Goal: Task Accomplishment & Management: Manage account settings

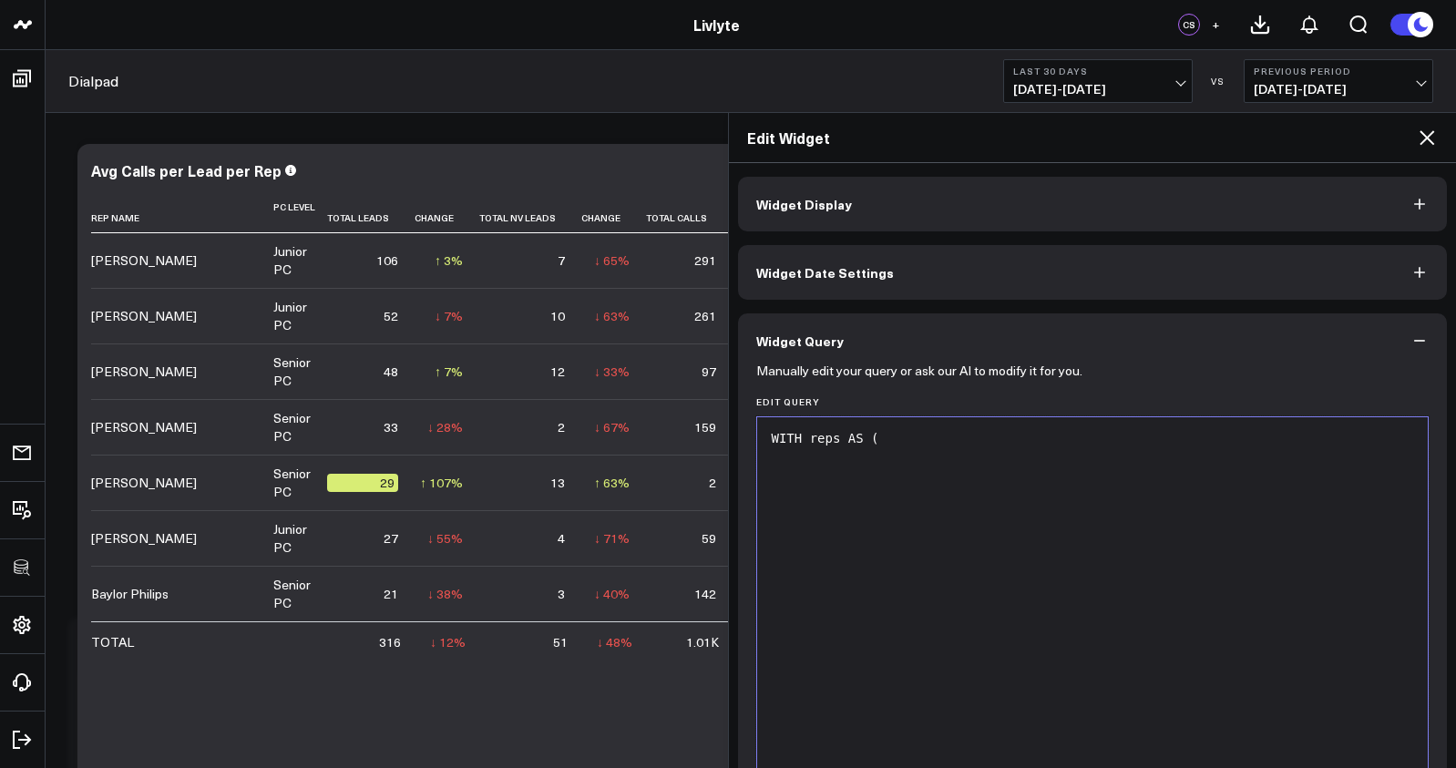
scroll to position [1409, 0]
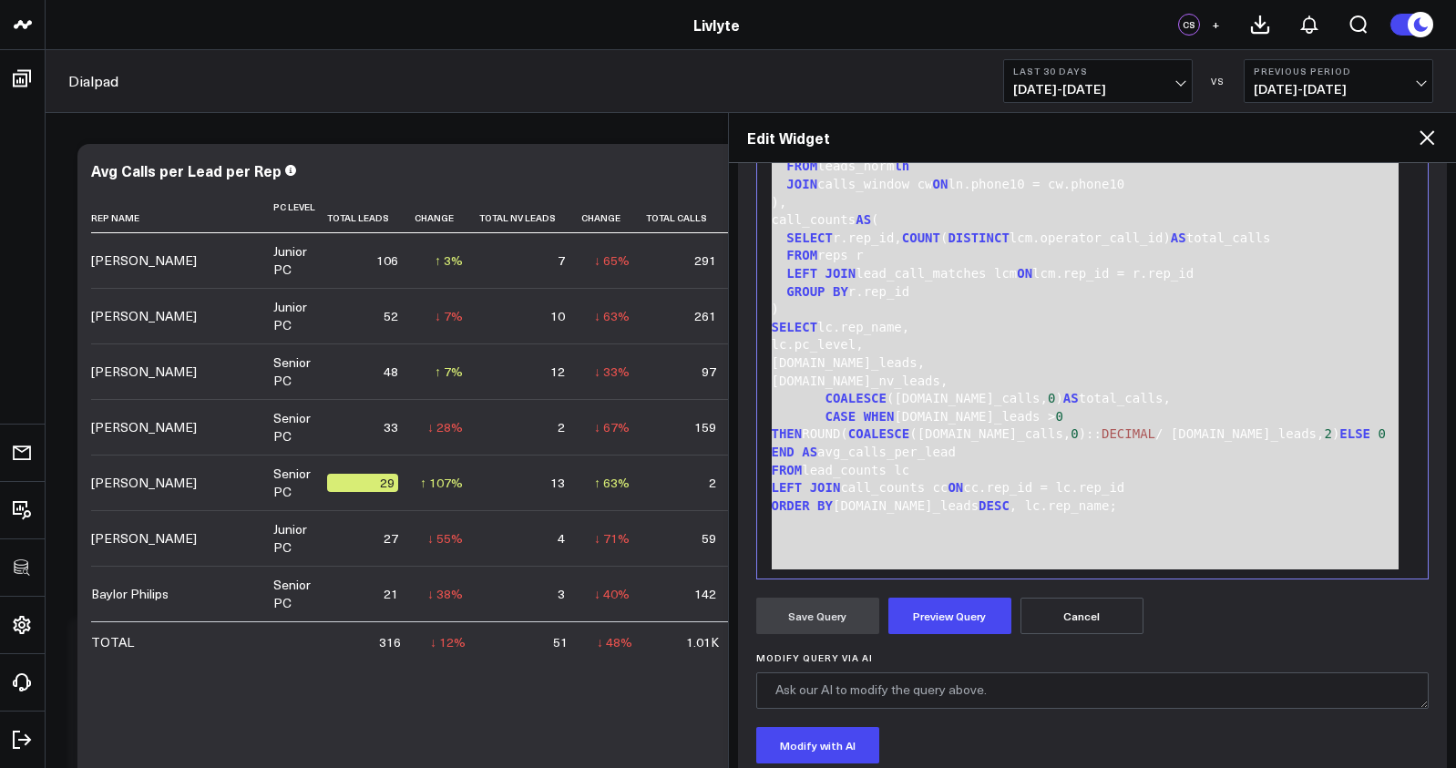
click at [1430, 139] on icon at bounding box center [1427, 138] width 22 height 22
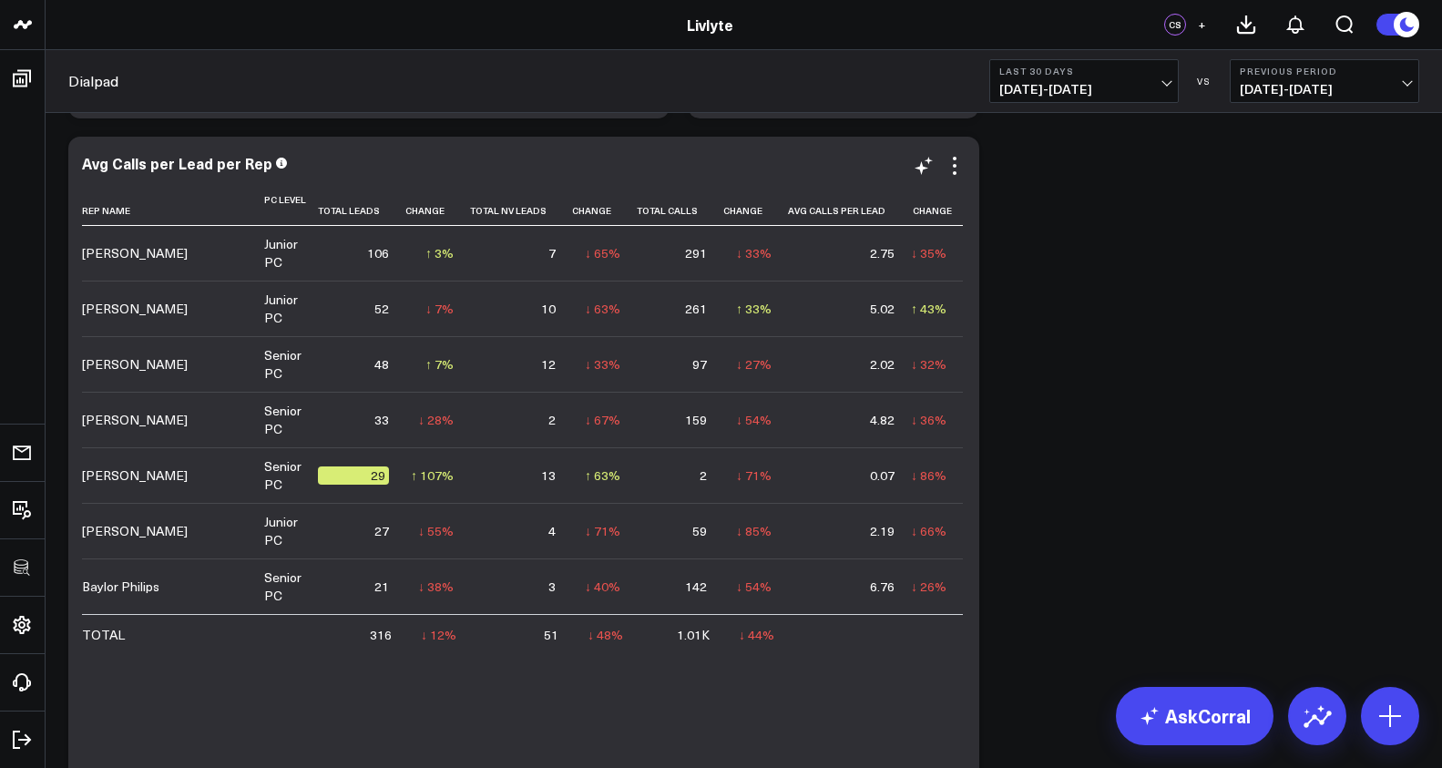
scroll to position [1115, 0]
click at [955, 172] on icon at bounding box center [955, 174] width 4 height 4
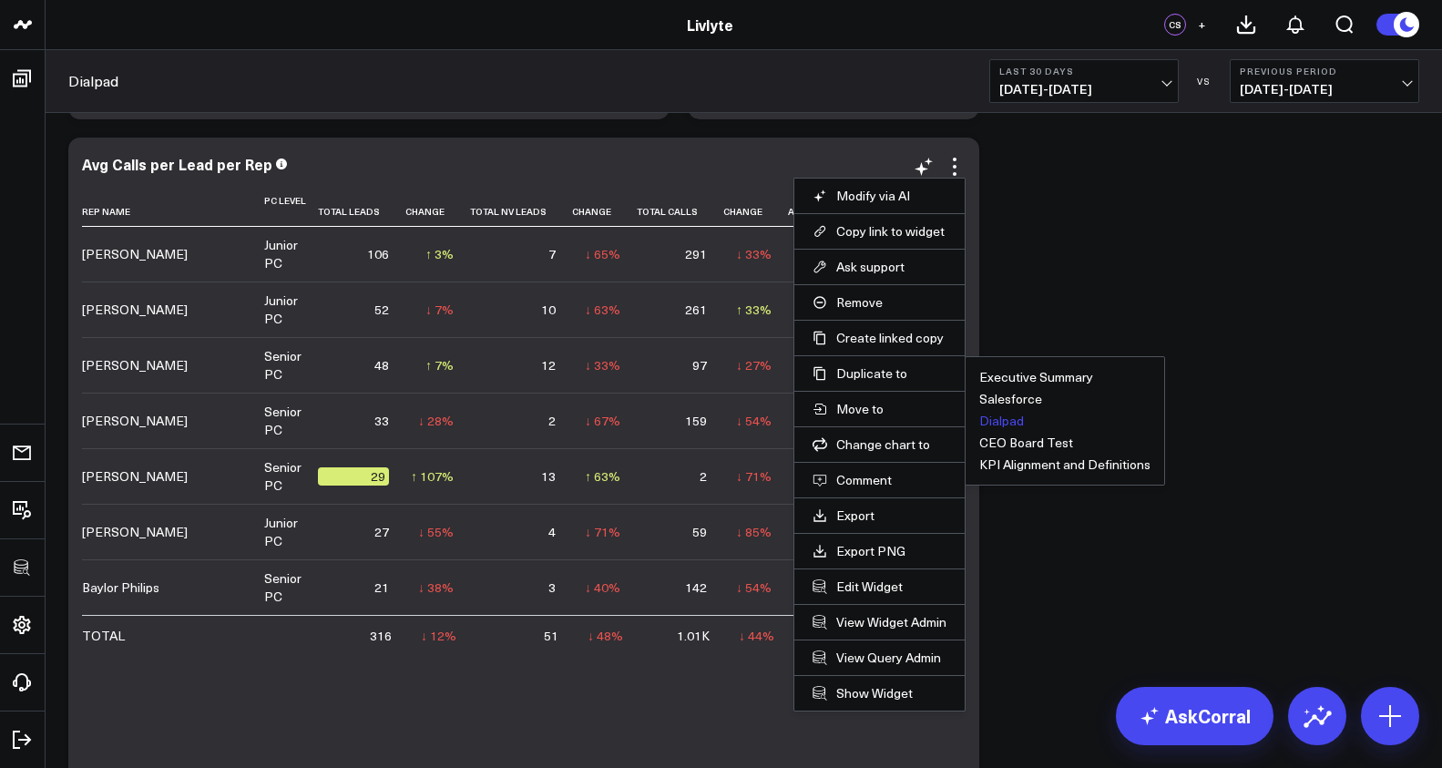
click at [1000, 420] on button "Dialpad" at bounding box center [1002, 421] width 45 height 13
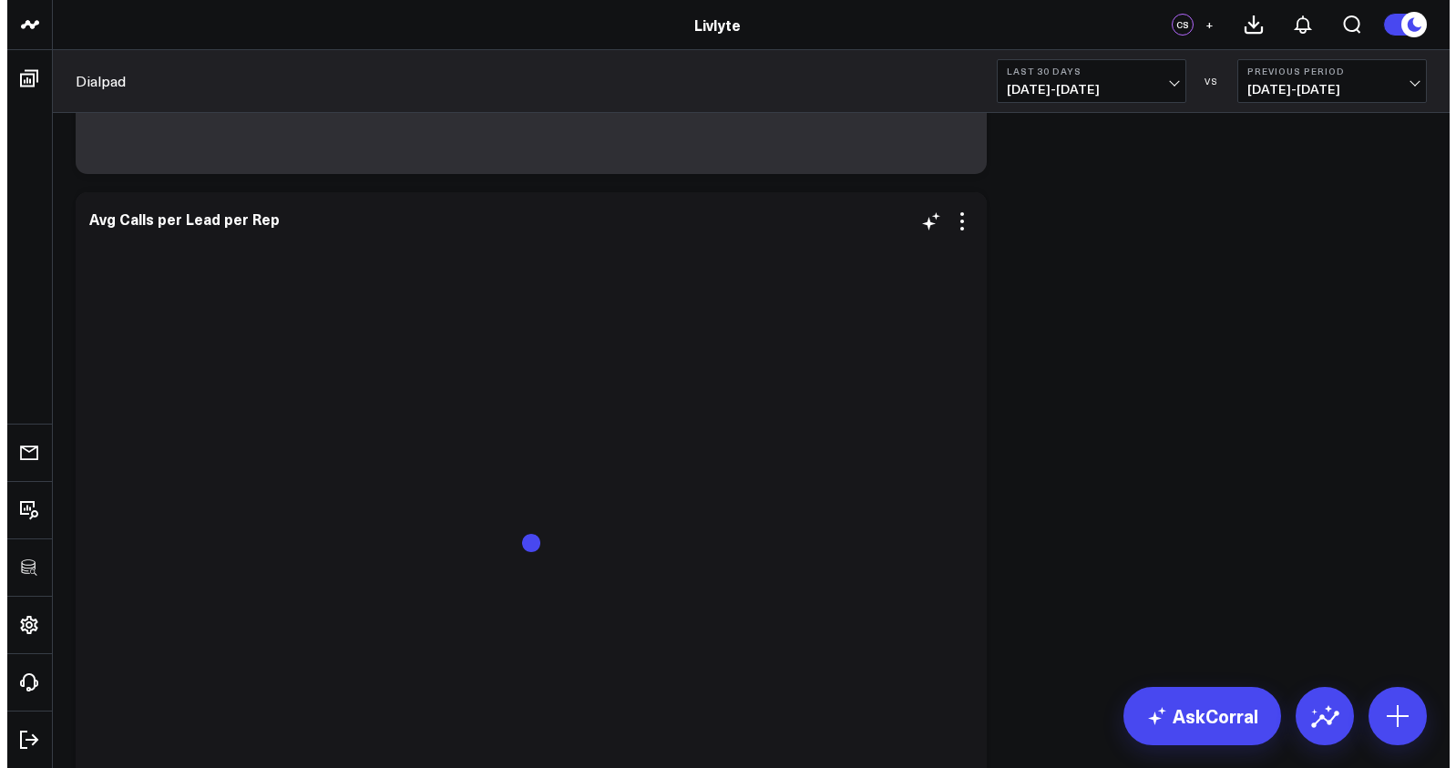
scroll to position [1770, 0]
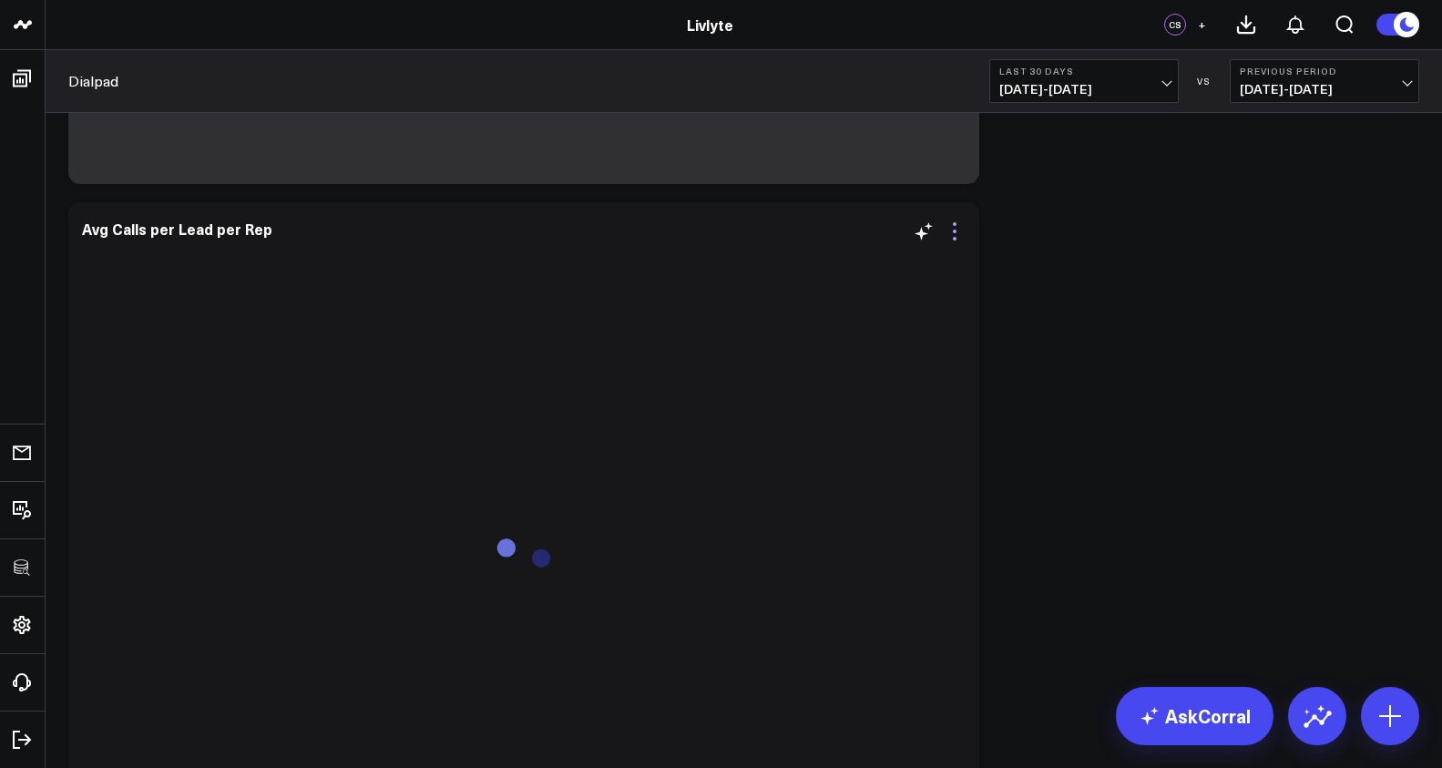
click at [957, 227] on icon at bounding box center [955, 232] width 22 height 22
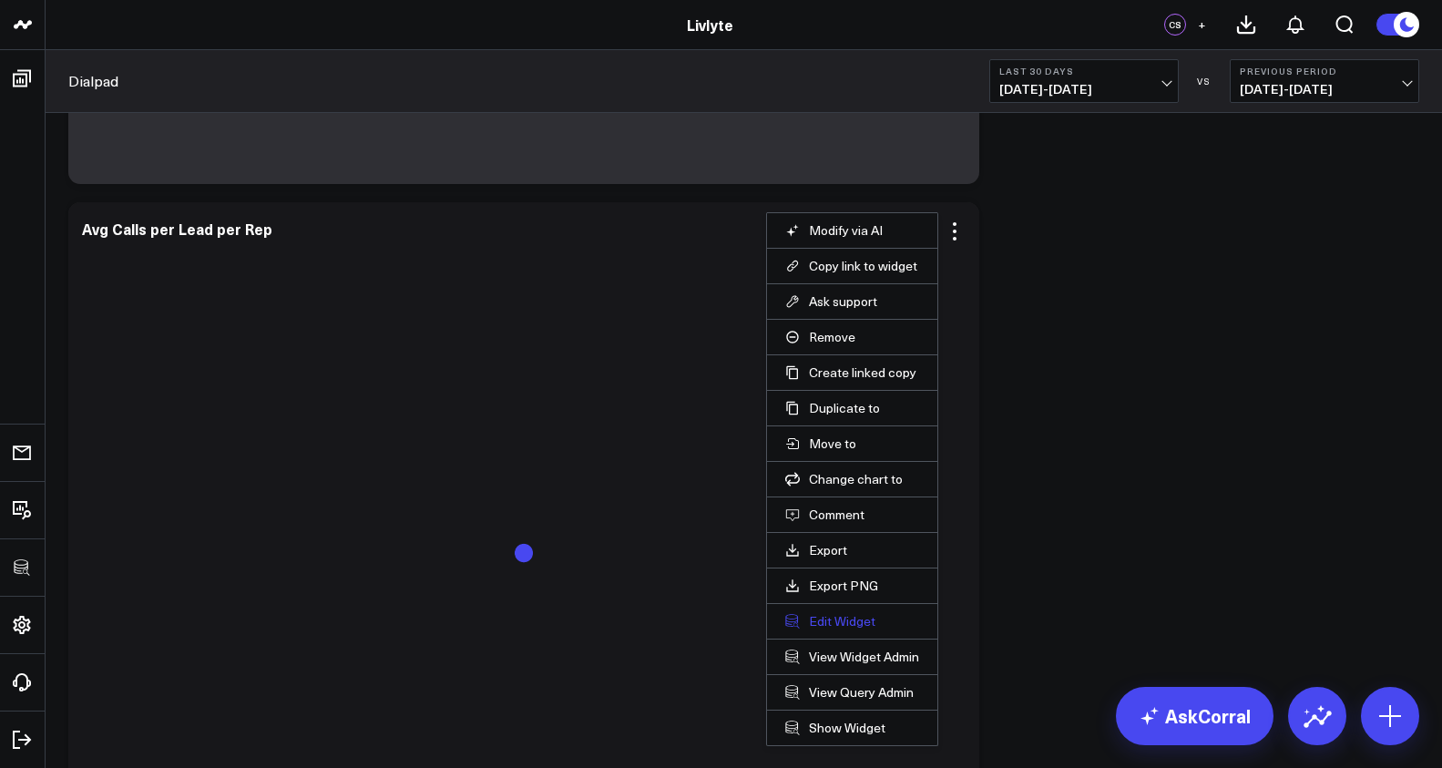
click at [832, 615] on button "Edit Widget" at bounding box center [852, 621] width 134 height 16
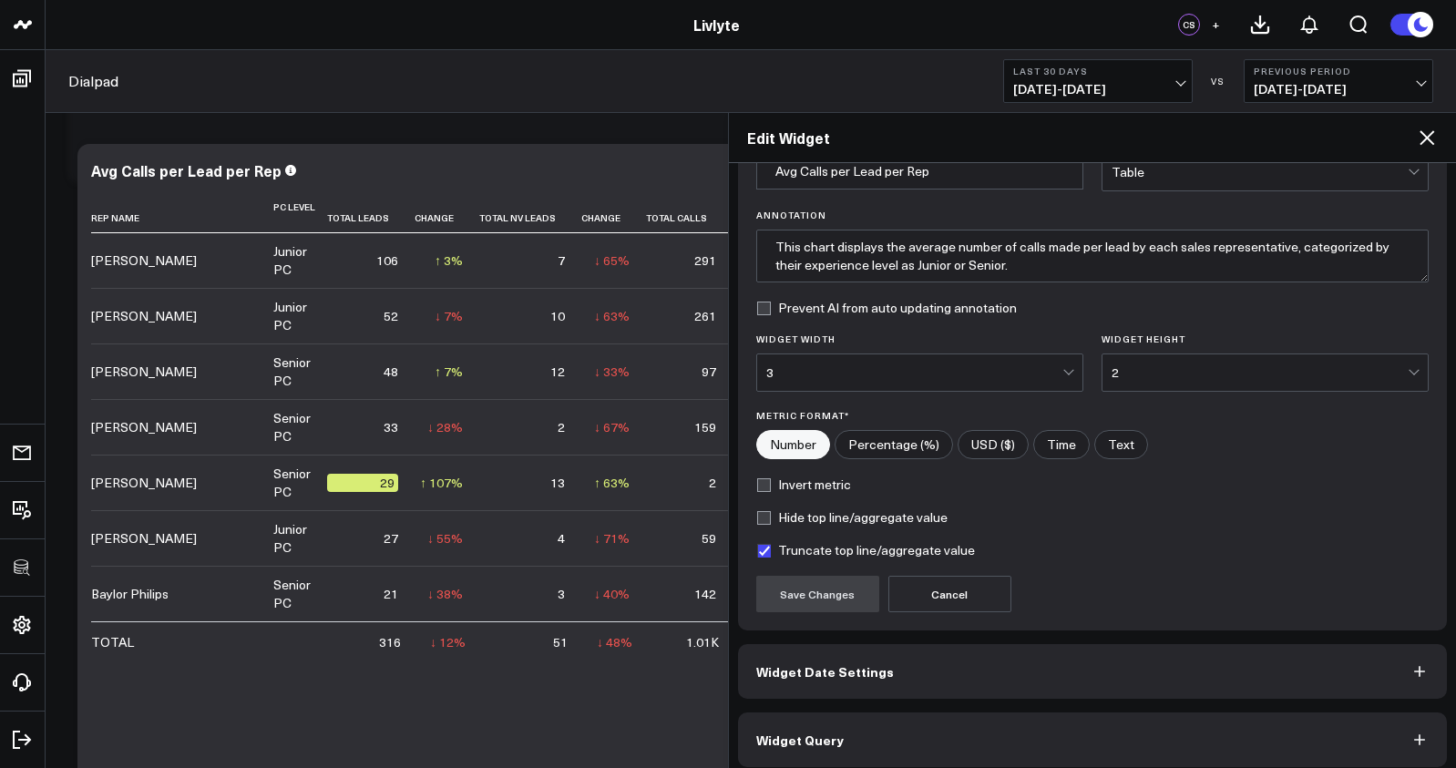
scroll to position [111, 0]
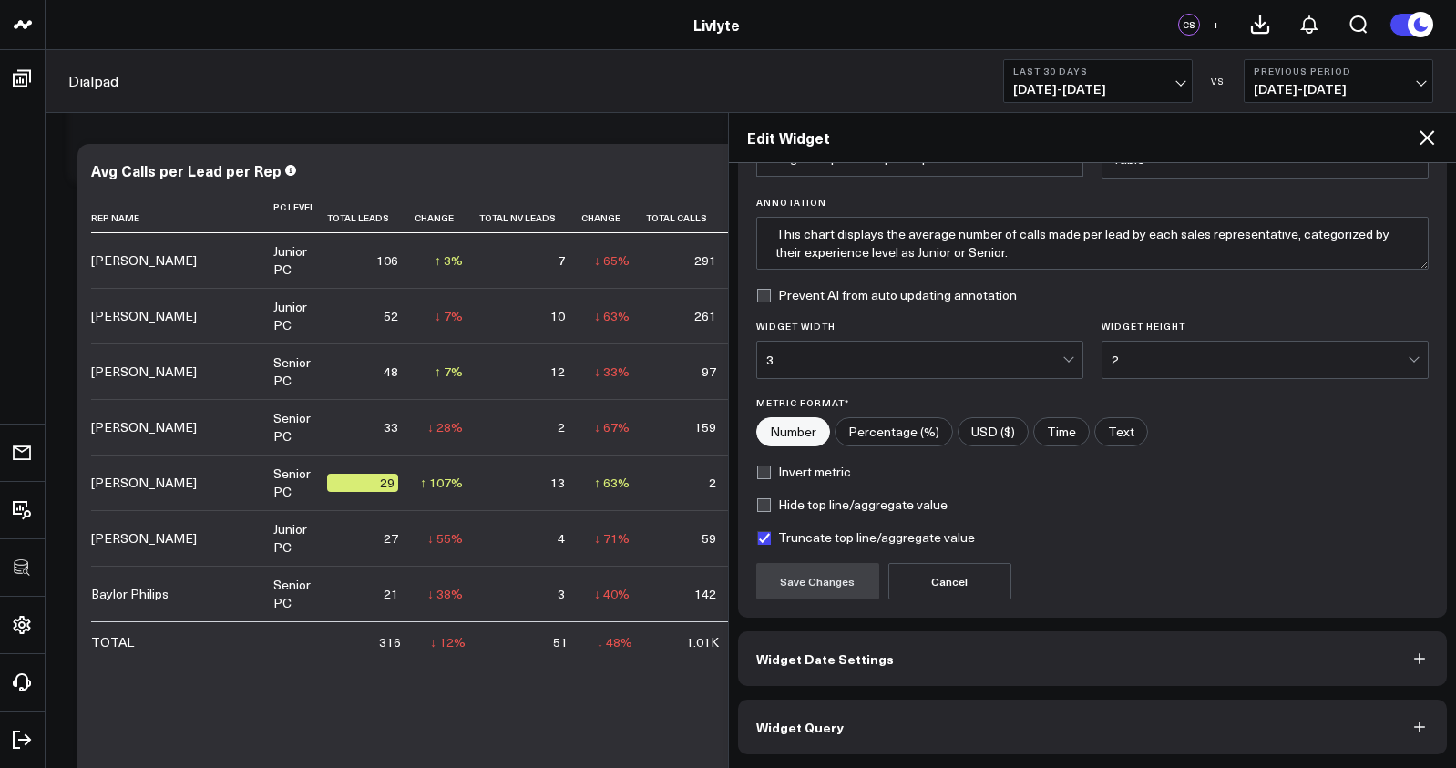
click at [1095, 728] on button "Widget Query" at bounding box center [1093, 727] width 710 height 55
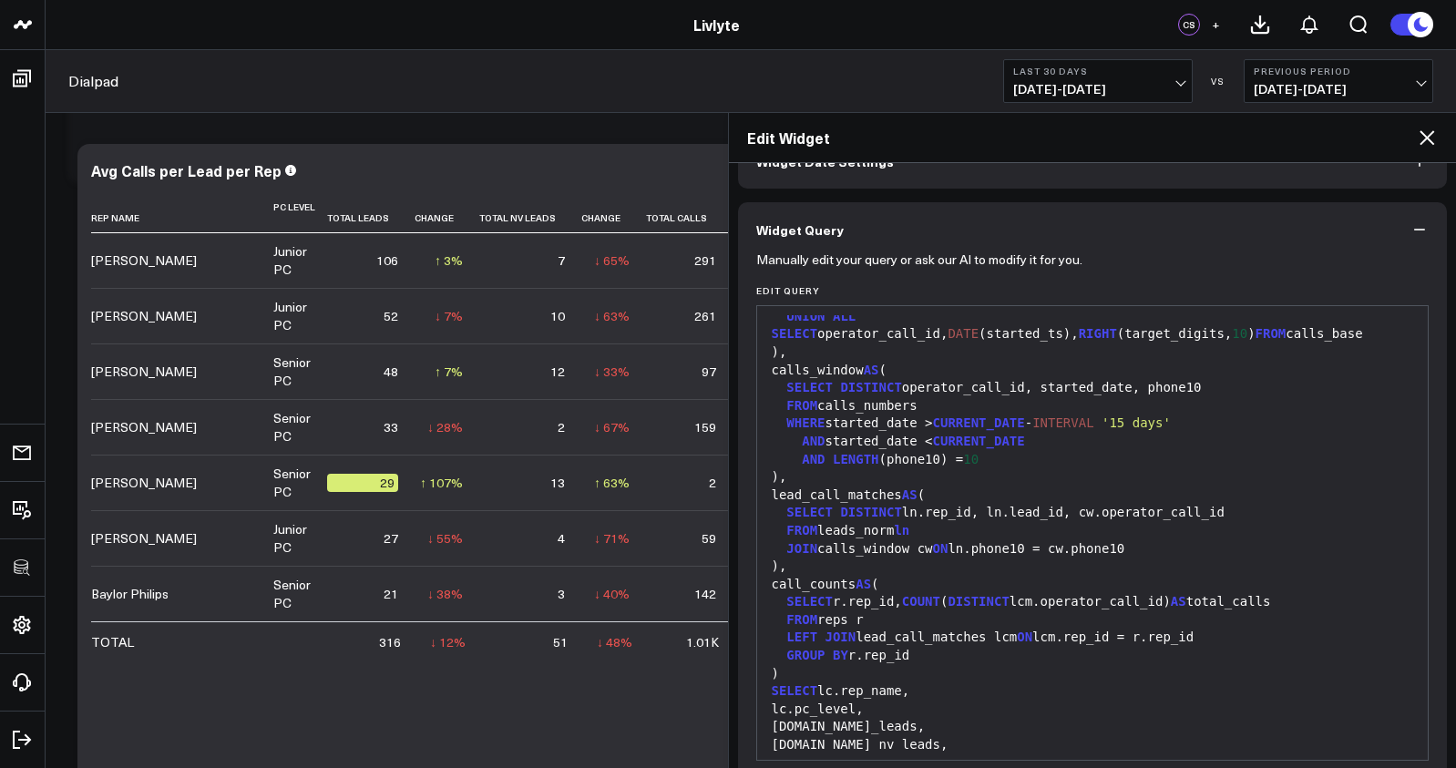
click at [927, 576] on div ")," at bounding box center [1092, 567] width 653 height 18
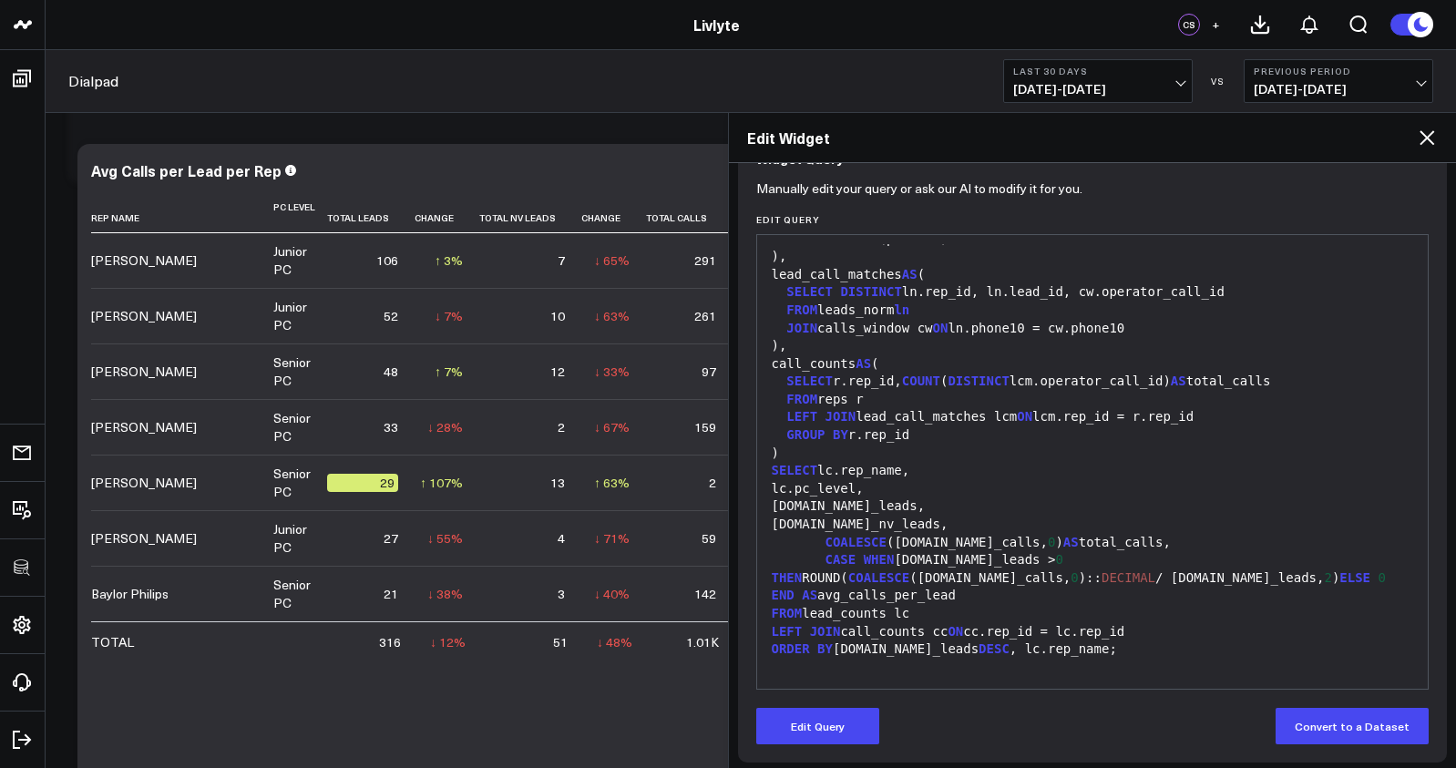
scroll to position [190, 0]
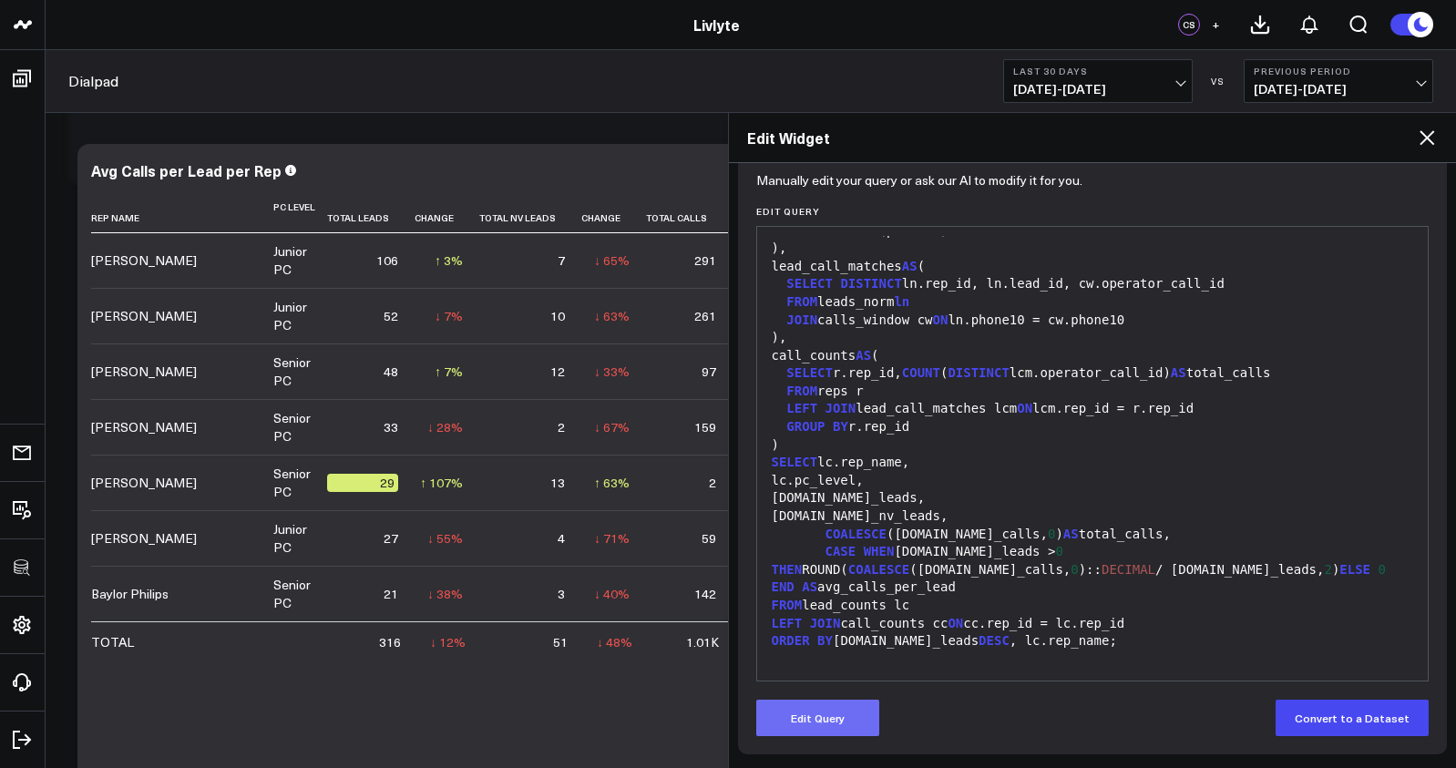
click at [842, 716] on button "Edit Query" at bounding box center [817, 718] width 123 height 36
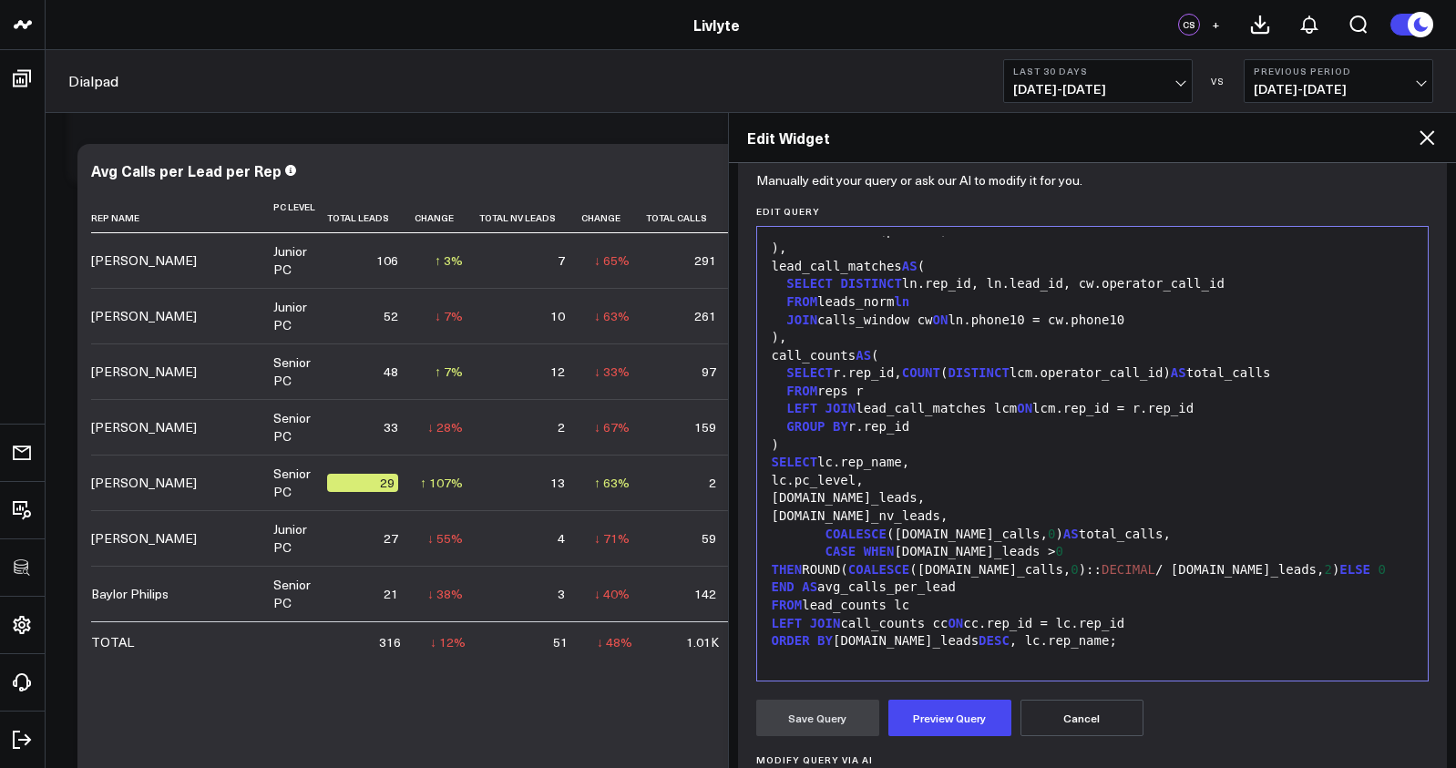
click at [890, 579] on div "CASE WHEN [DOMAIN_NAME]_leads > 0 THEN ROUND( COALESCE ([DOMAIN_NAME]_calls, 0 …" at bounding box center [1092, 570] width 653 height 54
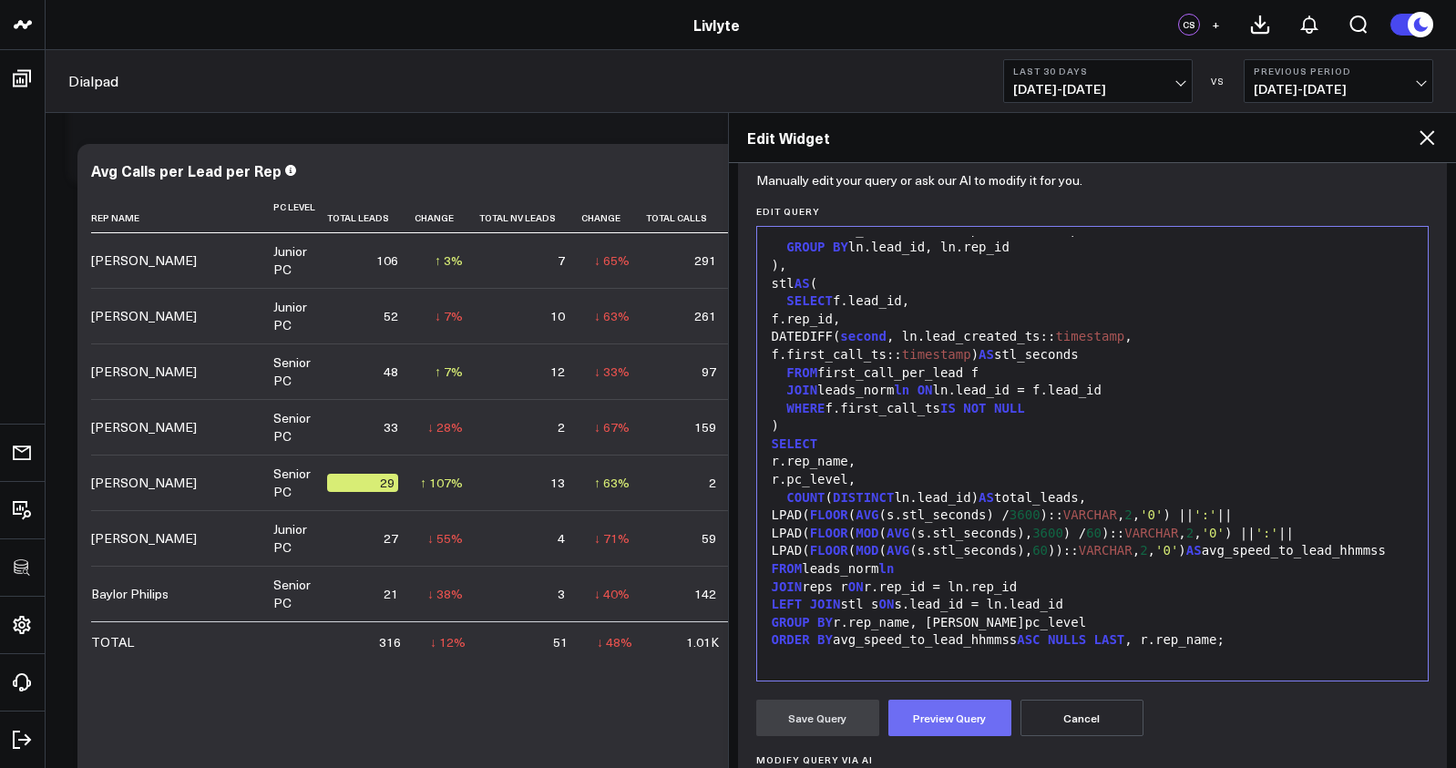
click at [963, 712] on button "Preview Query" at bounding box center [949, 718] width 123 height 36
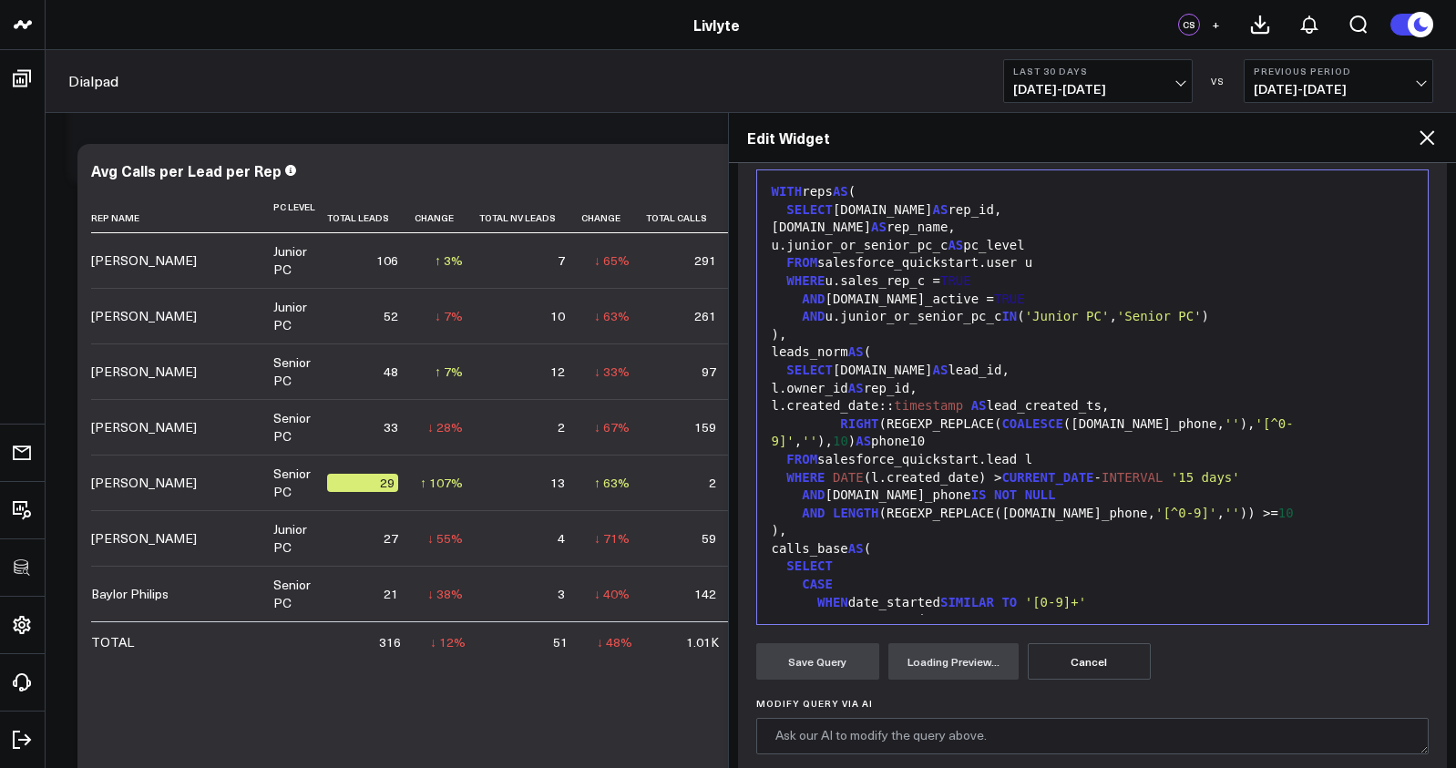
scroll to position [416, 0]
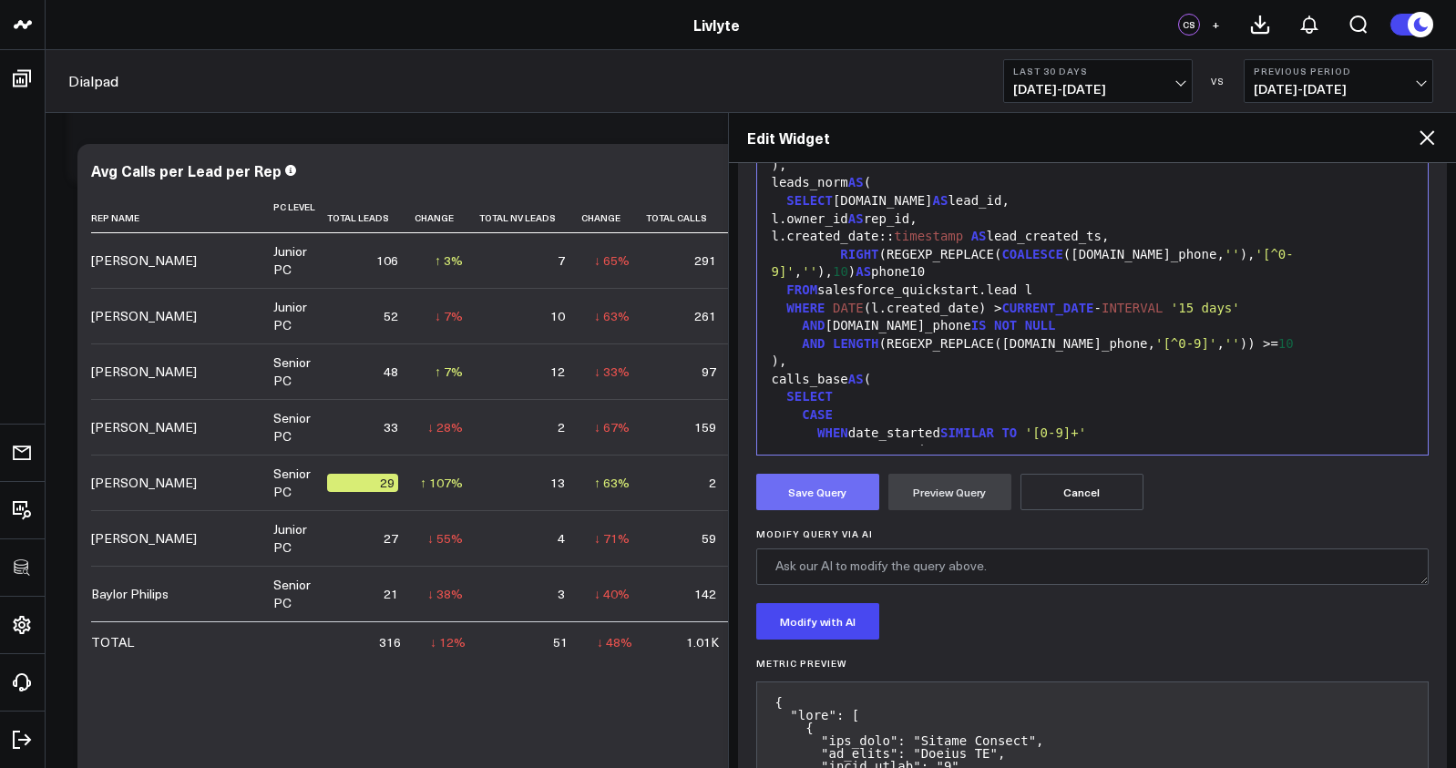
click at [847, 489] on button "Save Query" at bounding box center [817, 492] width 123 height 36
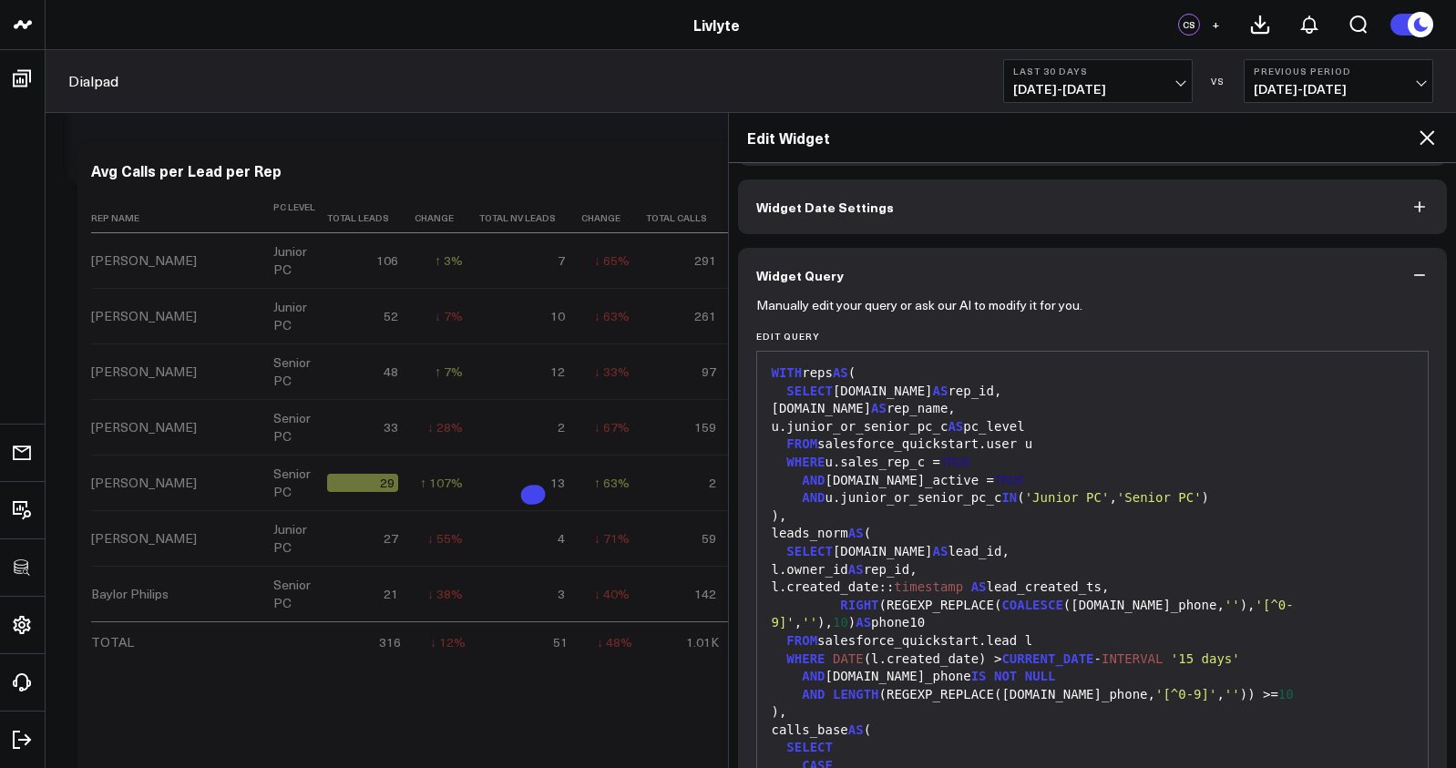
scroll to position [0, 0]
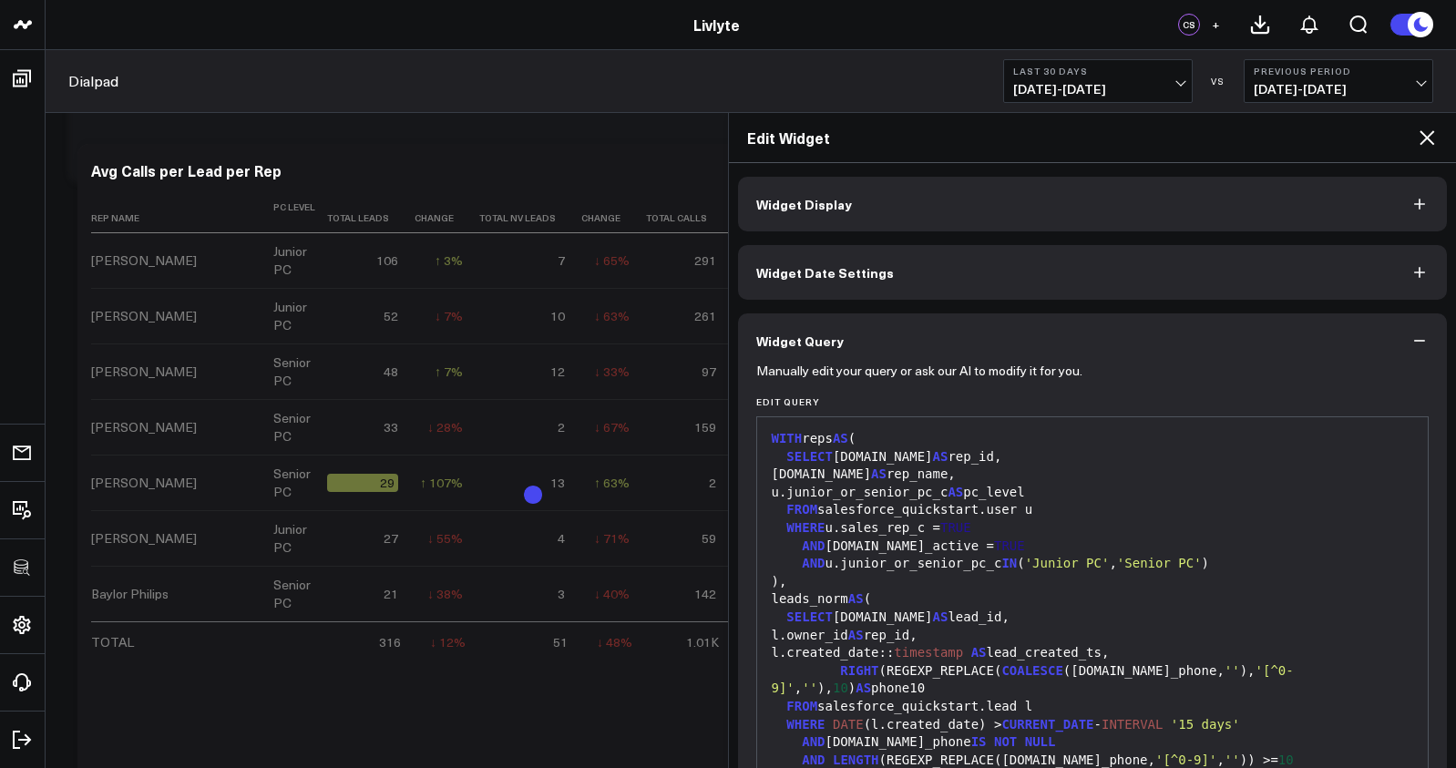
click at [860, 214] on button "Widget Display" at bounding box center [1093, 204] width 710 height 55
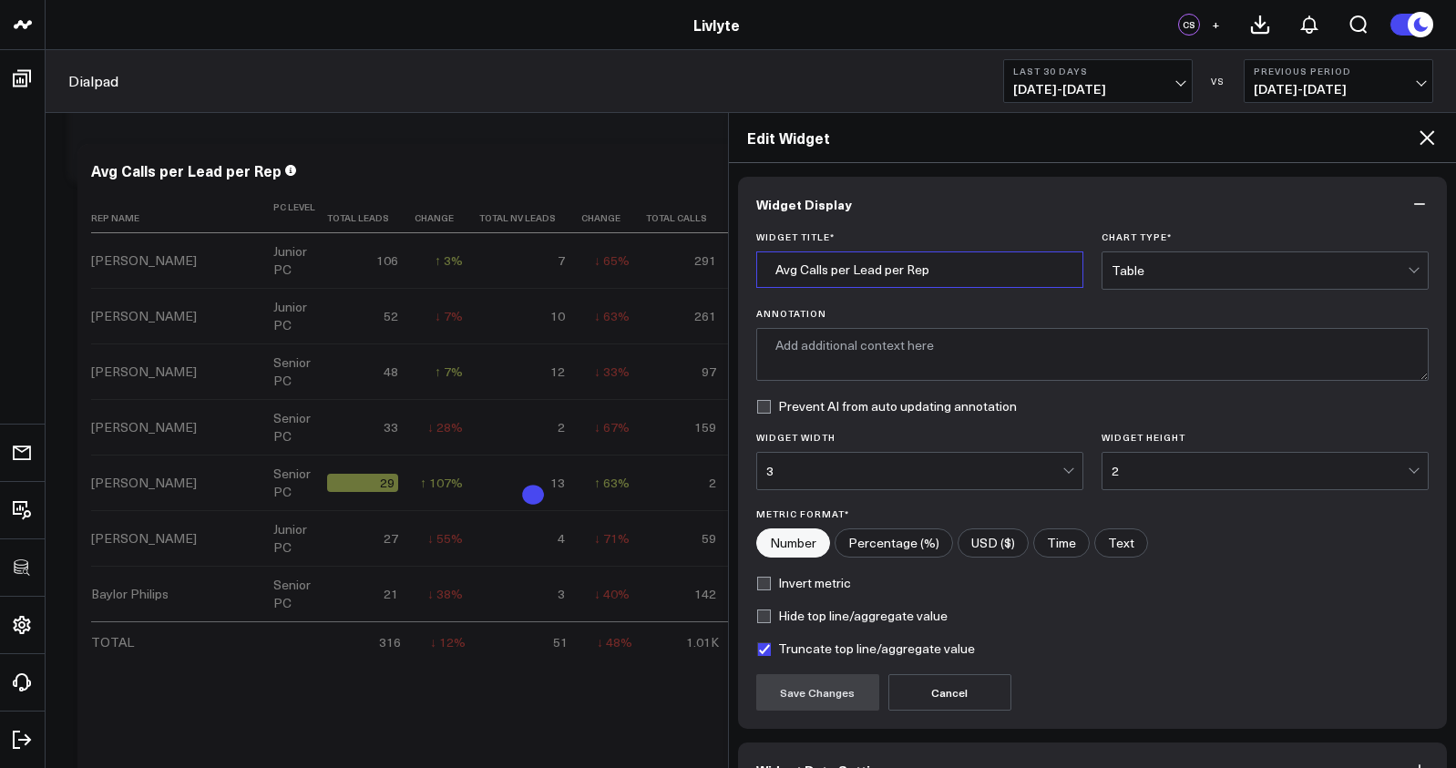
click at [874, 274] on input "Avg Calls per Lead per Rep" at bounding box center [919, 269] width 327 height 36
type input "Avg Calls per Lead per Rep"
type textarea "This chart shows the average time it takes for sales representatives to make th…"
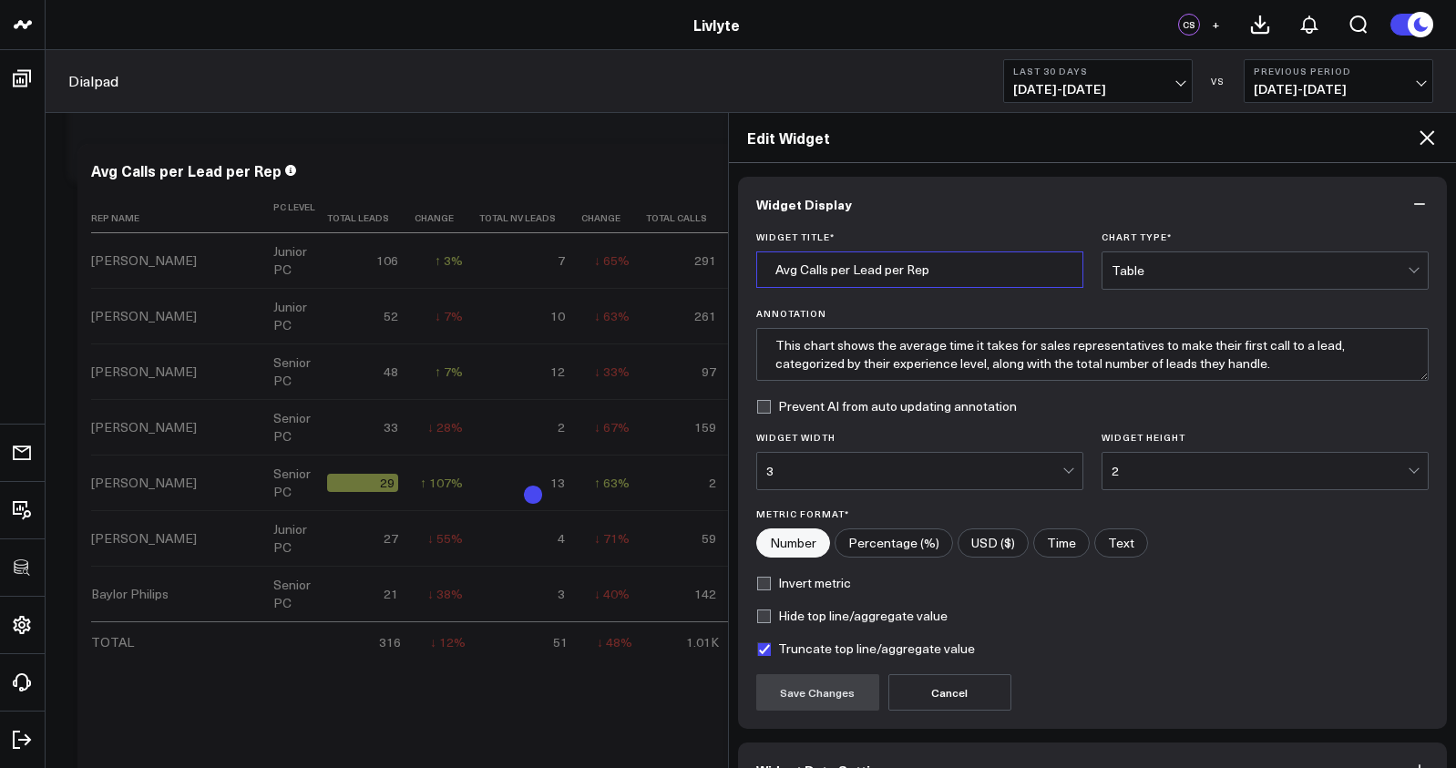
drag, startPoint x: 954, startPoint y: 271, endPoint x: 692, endPoint y: 267, distance: 262.4
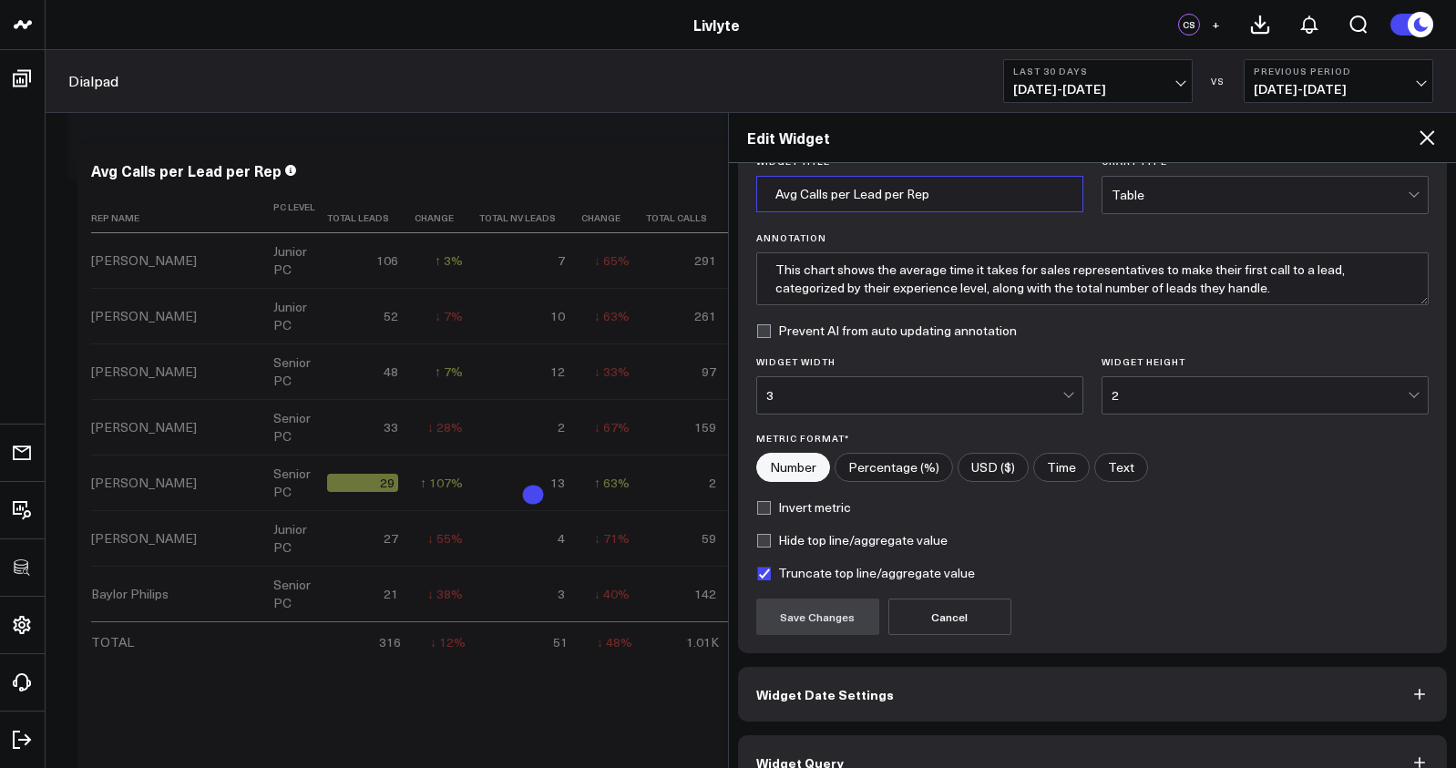
scroll to position [111, 0]
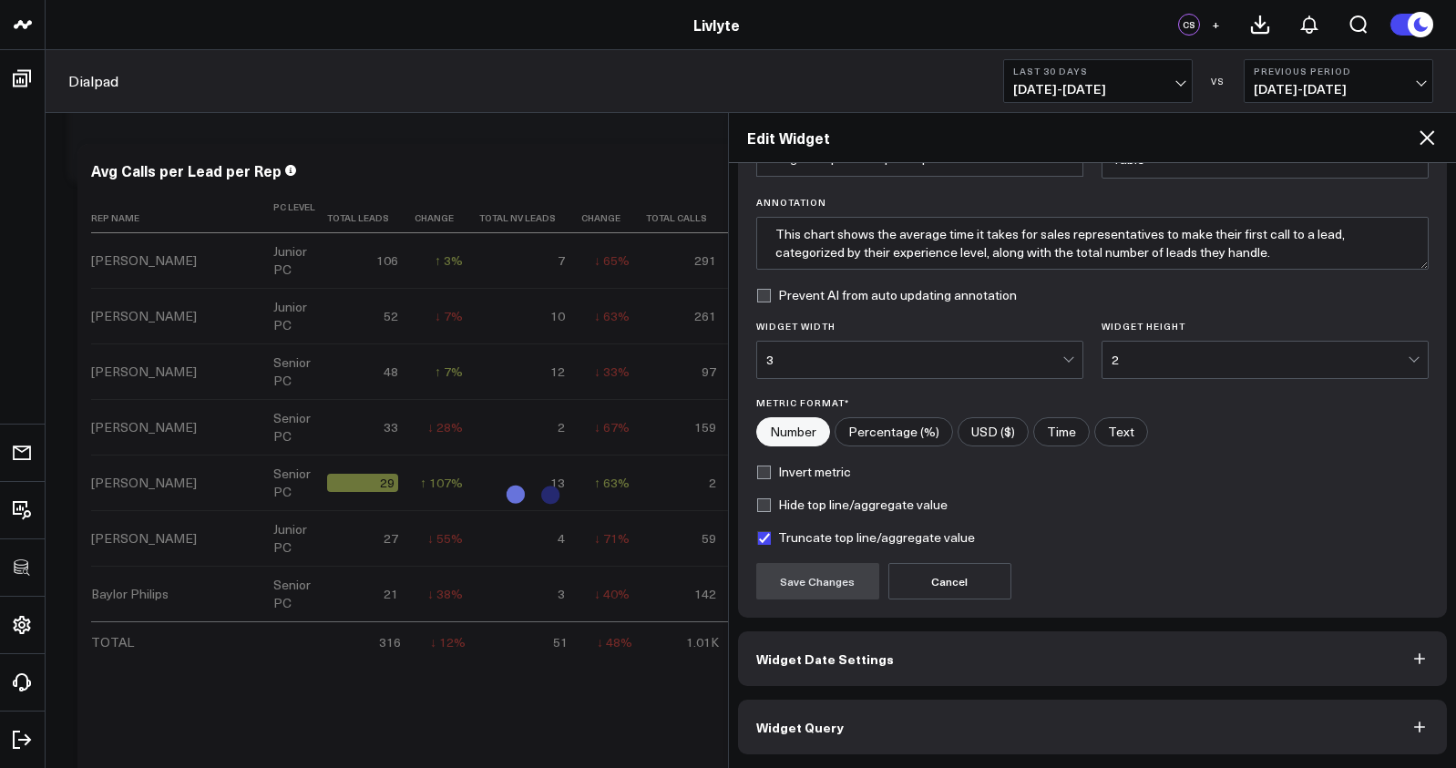
click at [1126, 705] on button "Widget Query" at bounding box center [1093, 727] width 710 height 55
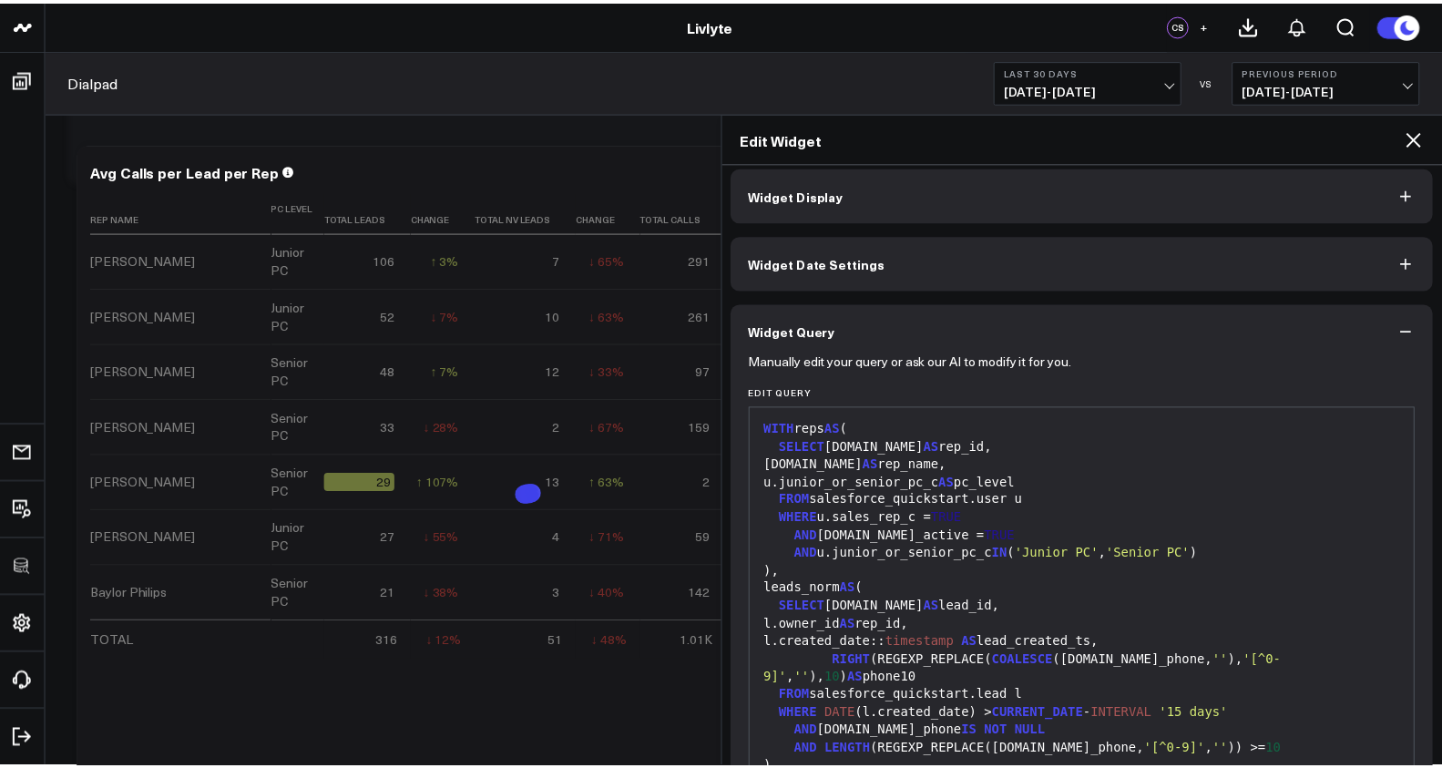
scroll to position [0, 0]
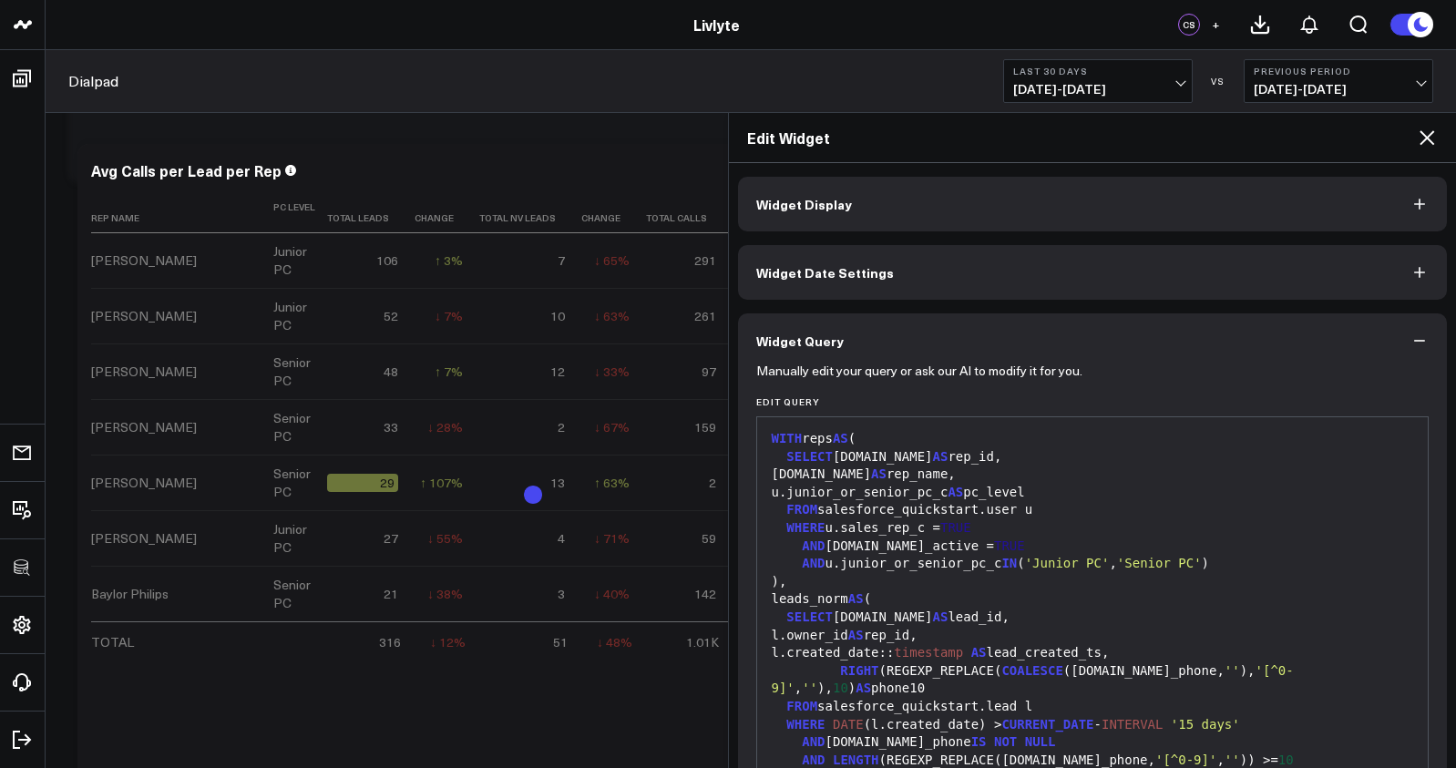
click at [820, 185] on button "Widget Display" at bounding box center [1093, 204] width 710 height 55
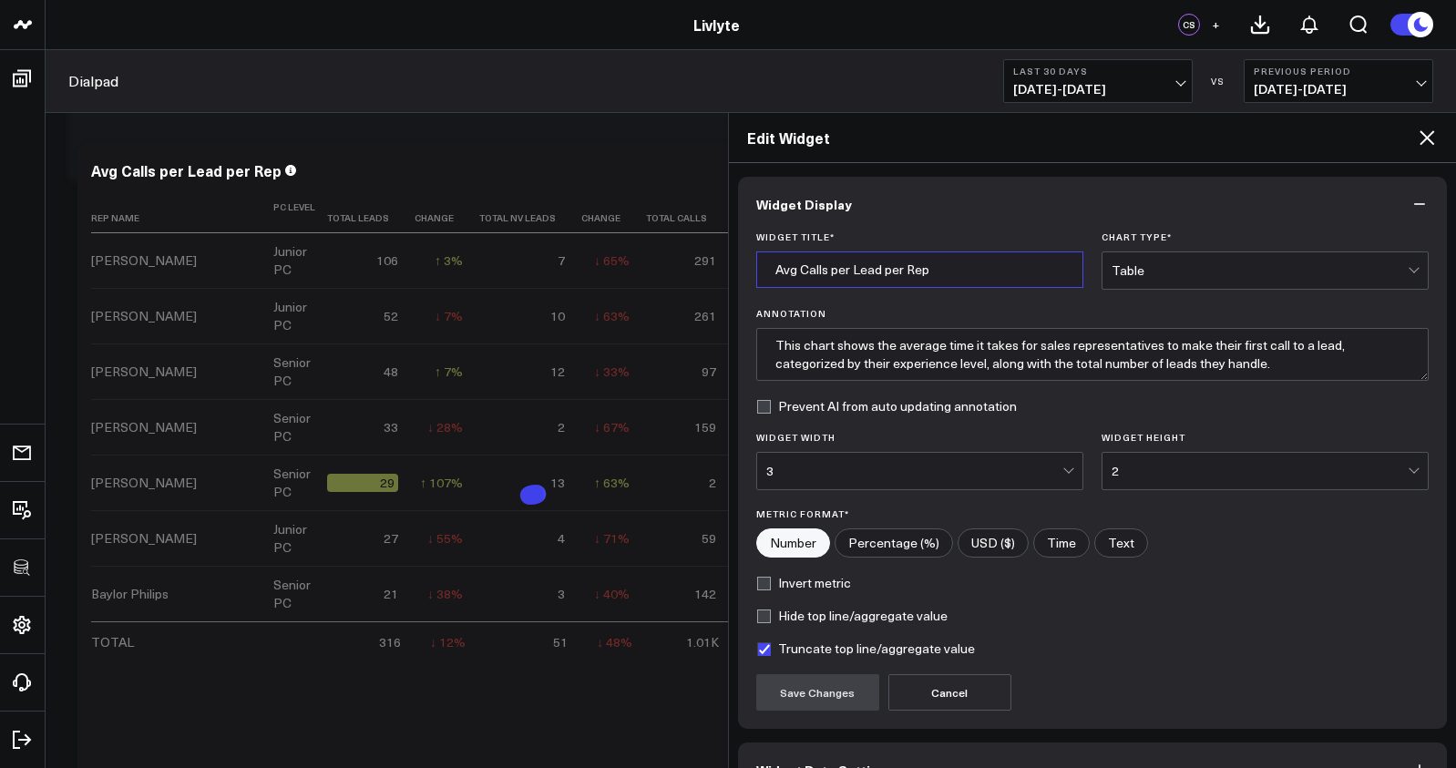
click at [859, 282] on input "Avg Calls per Lead per Rep" at bounding box center [919, 269] width 327 height 36
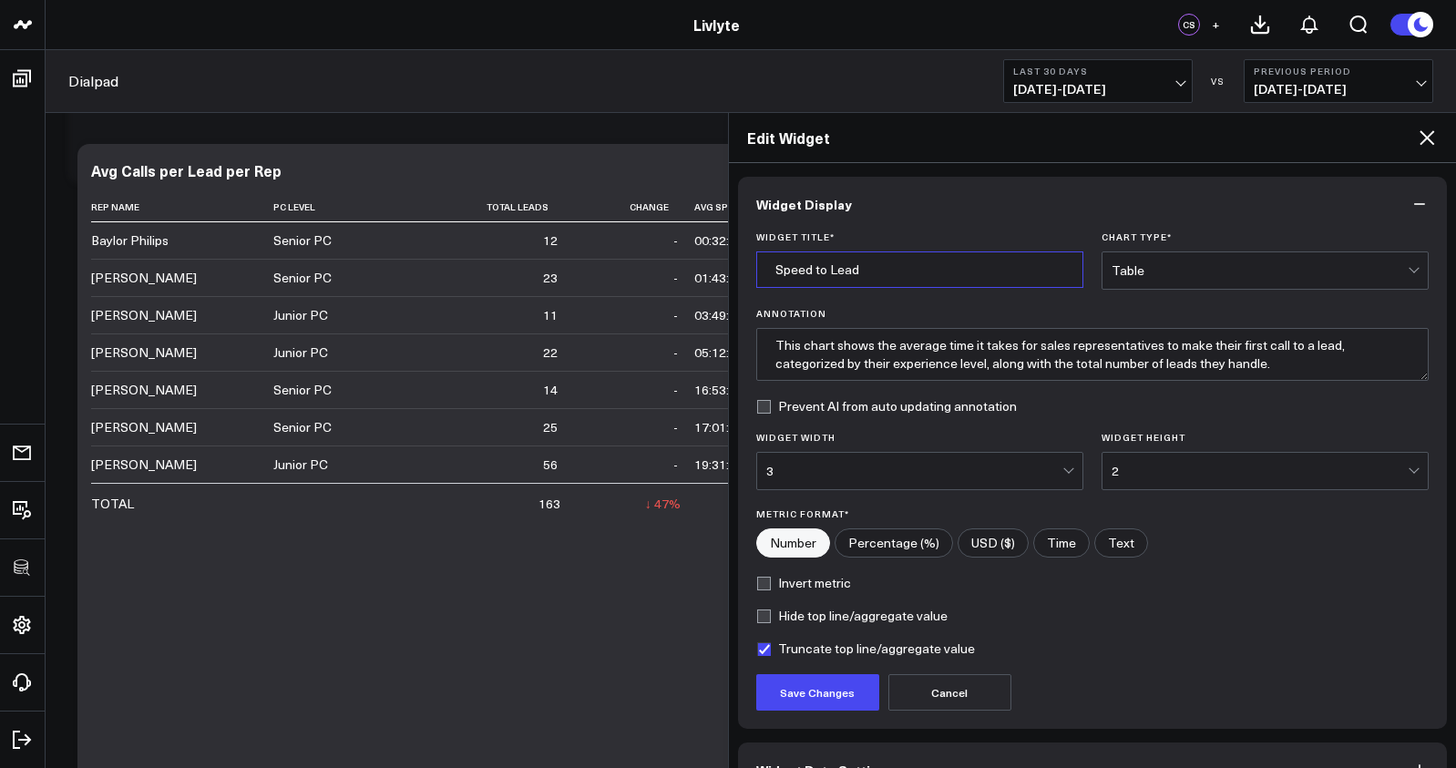
type input "Speed to Lead"
click at [1180, 474] on div "2" at bounding box center [1260, 471] width 296 height 15
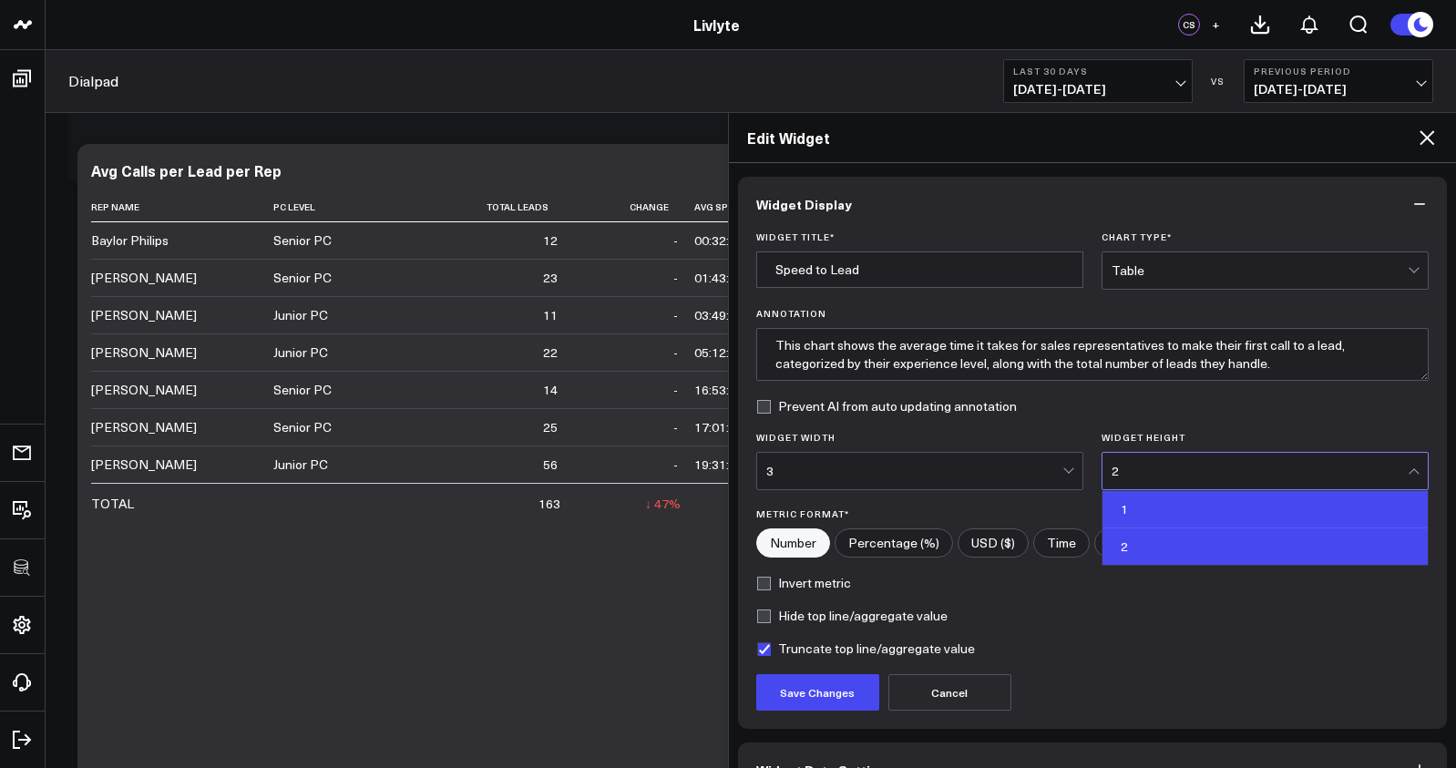
click at [1164, 514] on div "1" at bounding box center [1265, 509] width 325 height 37
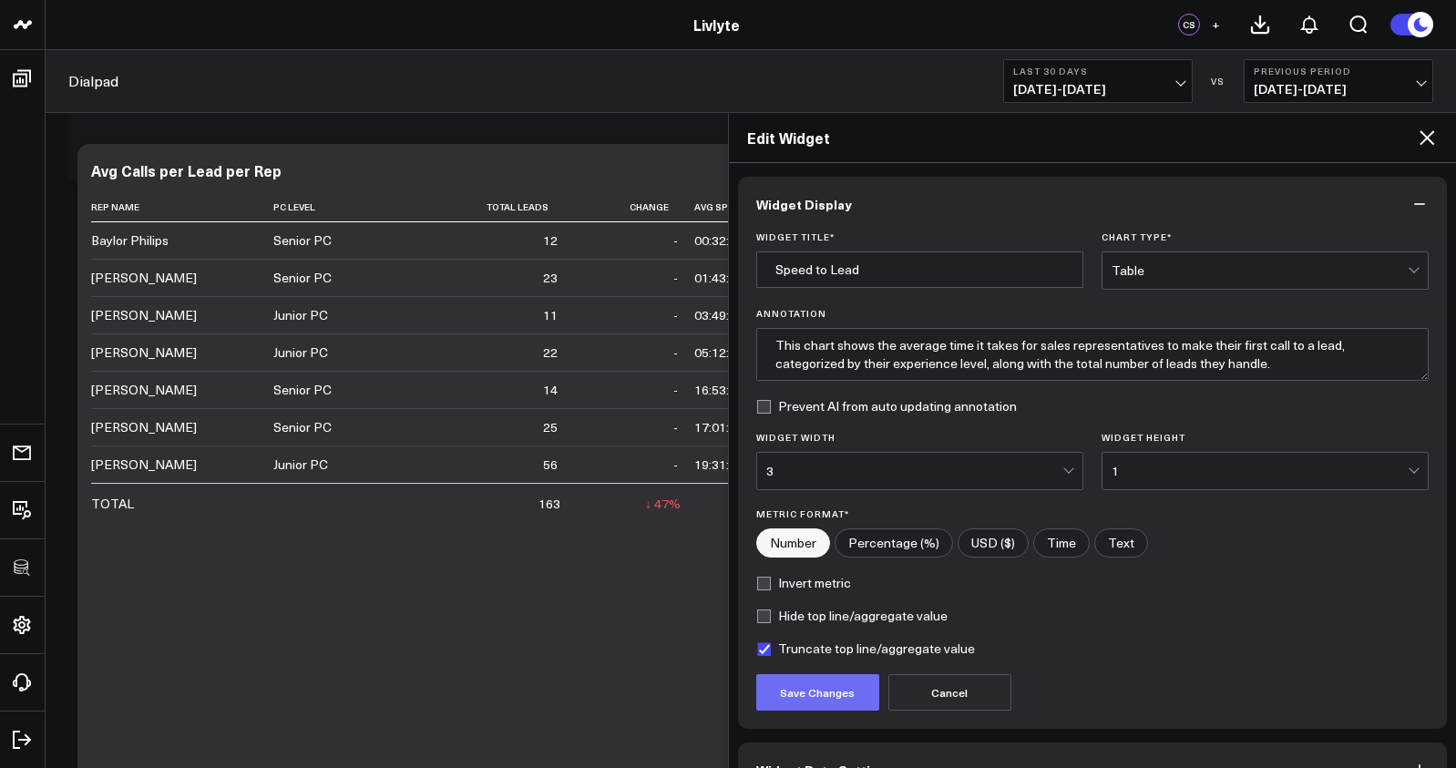
click at [815, 689] on button "Save Changes" at bounding box center [817, 692] width 123 height 36
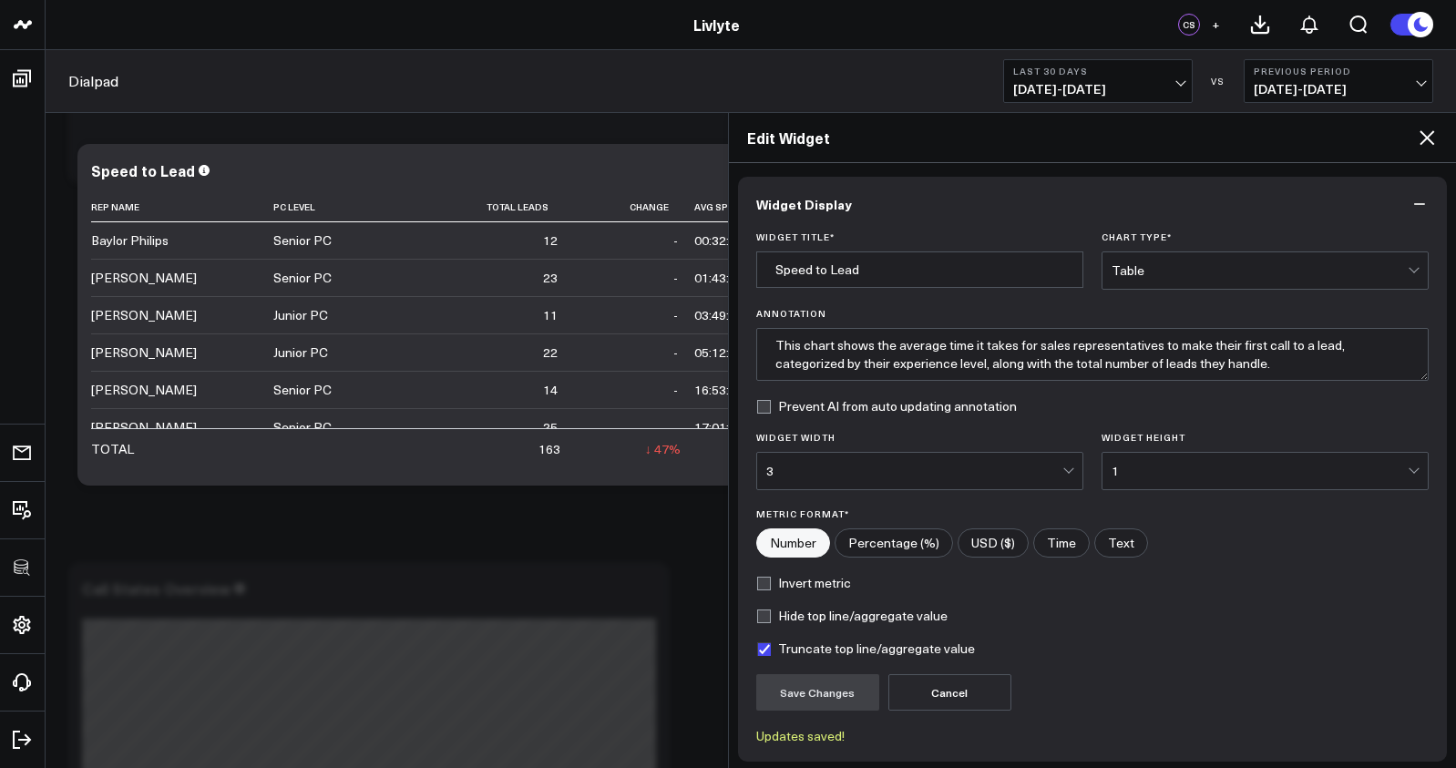
click at [1436, 136] on icon at bounding box center [1427, 138] width 22 height 22
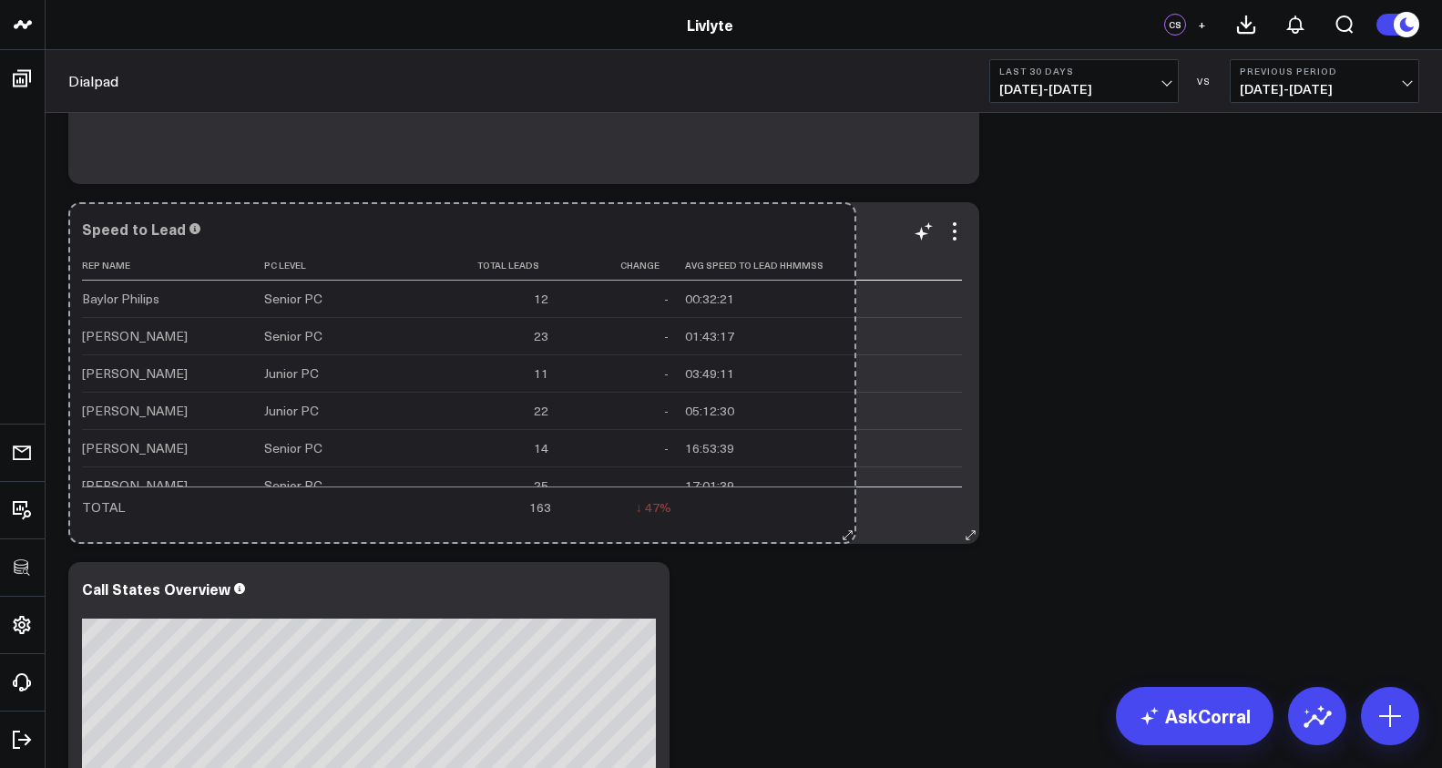
drag, startPoint x: 970, startPoint y: 542, endPoint x: 847, endPoint y: 477, distance: 139.4
click at [847, 477] on div "Speed to Lead Rep Name Pc Level Total Leads Change Avg Speed To Lead Hhmmss Bay…" at bounding box center [523, 373] width 911 height 342
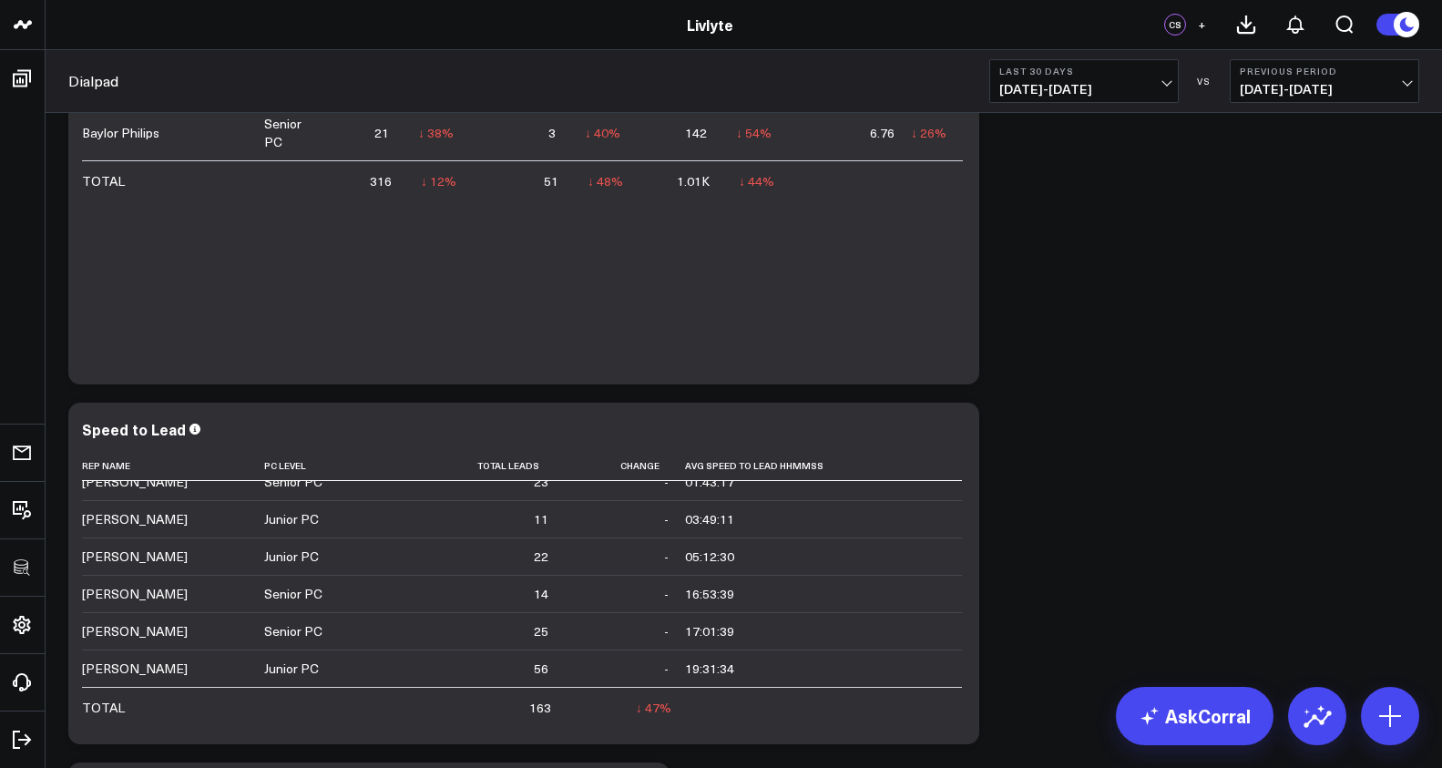
scroll to position [1607, 0]
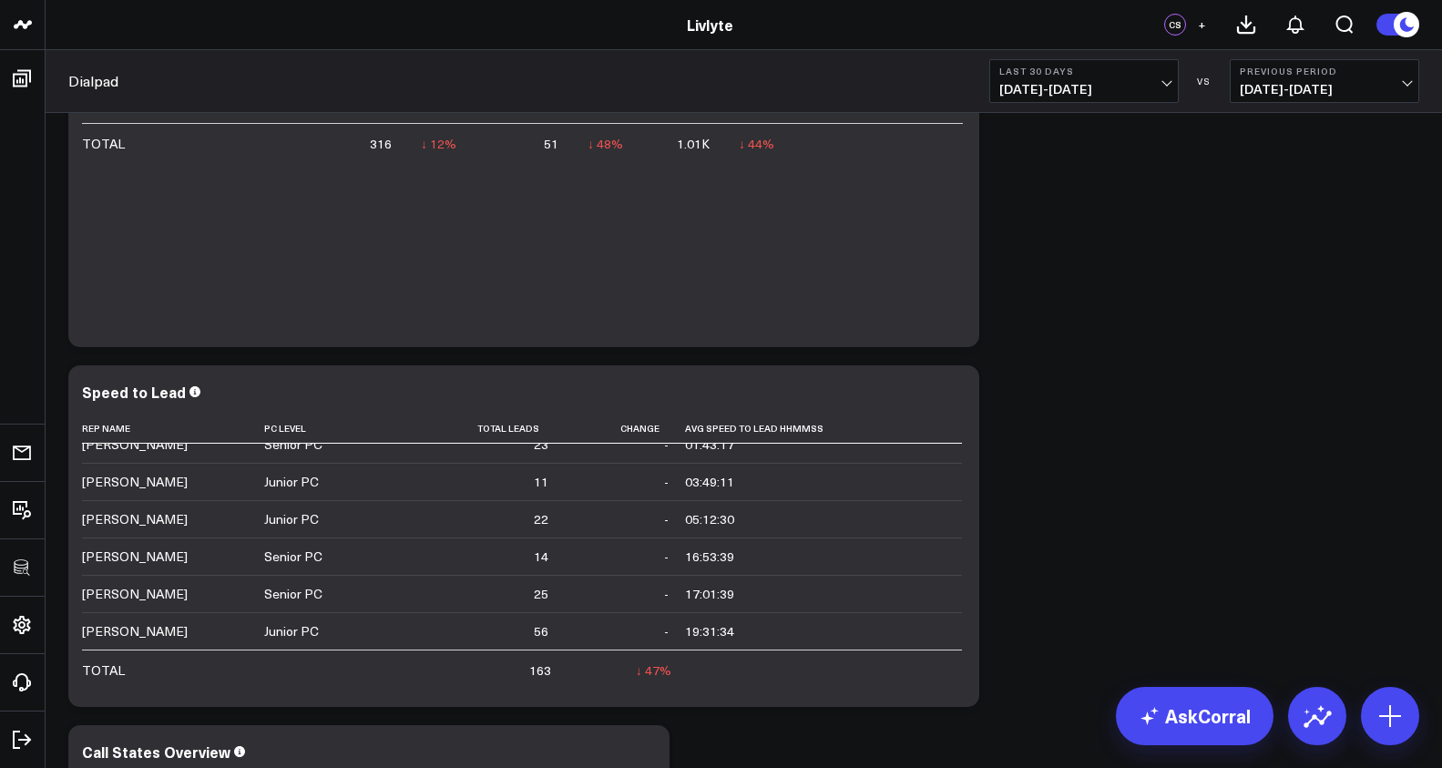
click at [1085, 98] on button "Last 30 Days [DATE] - [DATE]" at bounding box center [1085, 81] width 190 height 44
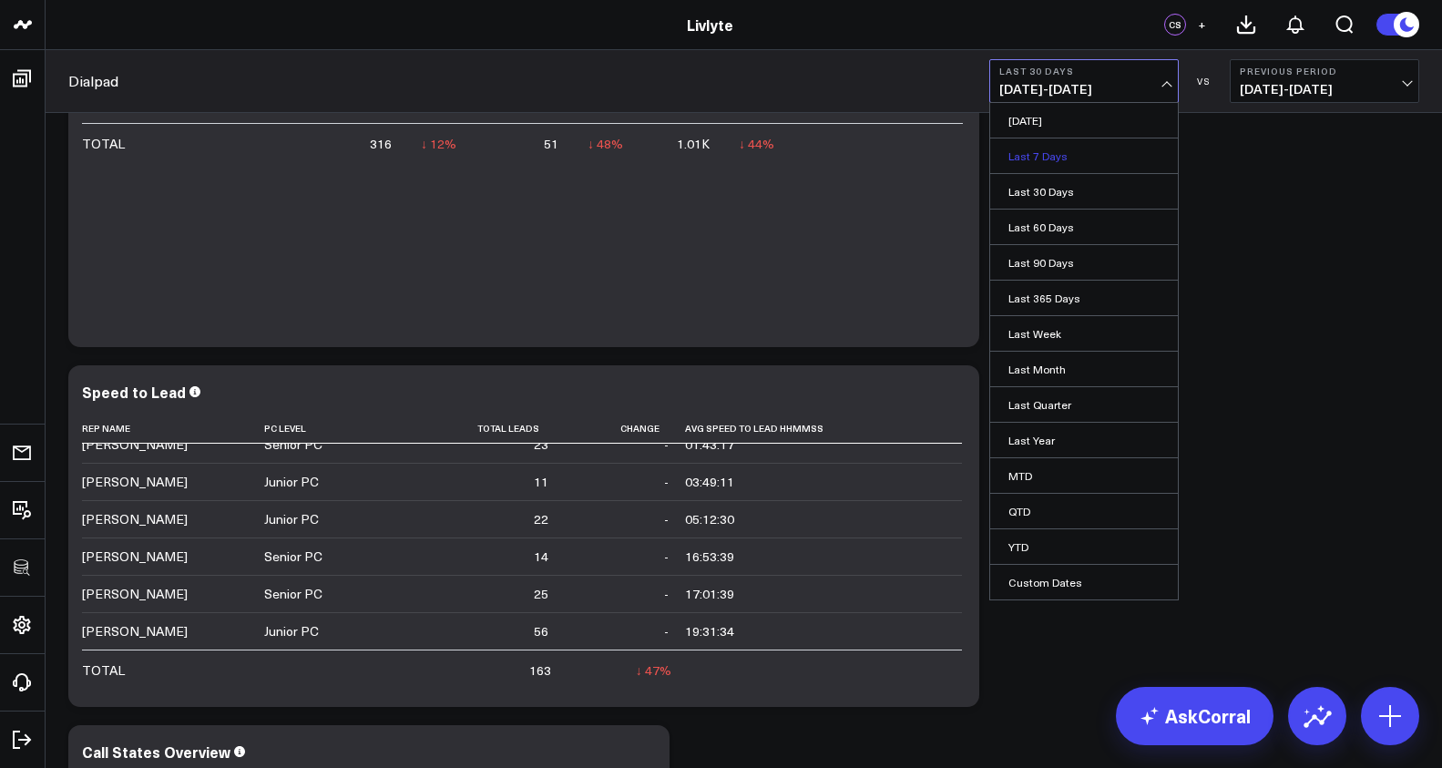
click at [1071, 161] on link "Last 7 Days" at bounding box center [1084, 156] width 188 height 35
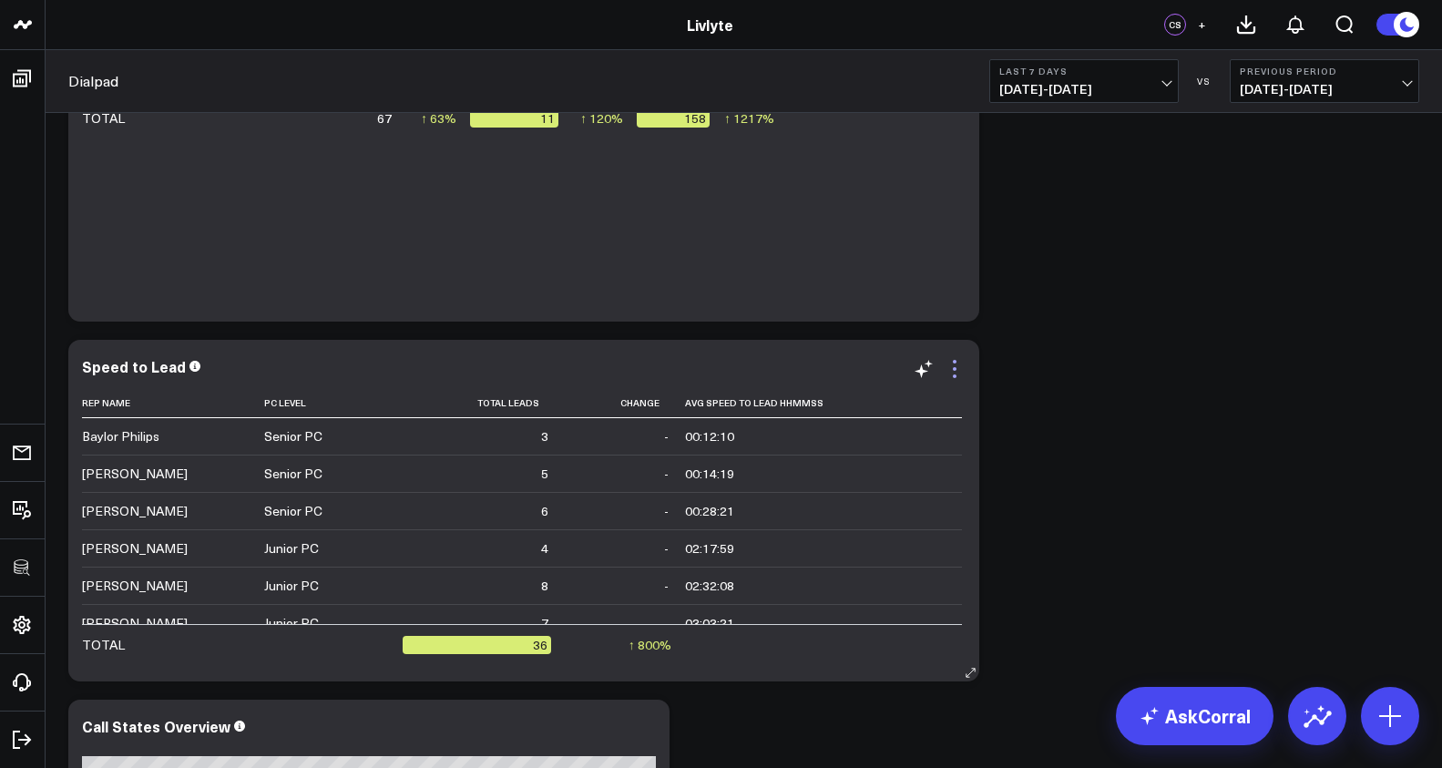
click at [964, 365] on icon at bounding box center [955, 369] width 22 height 22
drag, startPoint x: 1041, startPoint y: 363, endPoint x: 980, endPoint y: 372, distance: 60.8
click at [1063, 103] on div "Dialpad Last 7 Days [DATE] - [DATE] VS Previous Period [DATE] - [DATE]" at bounding box center [744, 81] width 1397 height 63
click at [1062, 97] on button "Last 7 Days [DATE] - [DATE]" at bounding box center [1085, 81] width 190 height 44
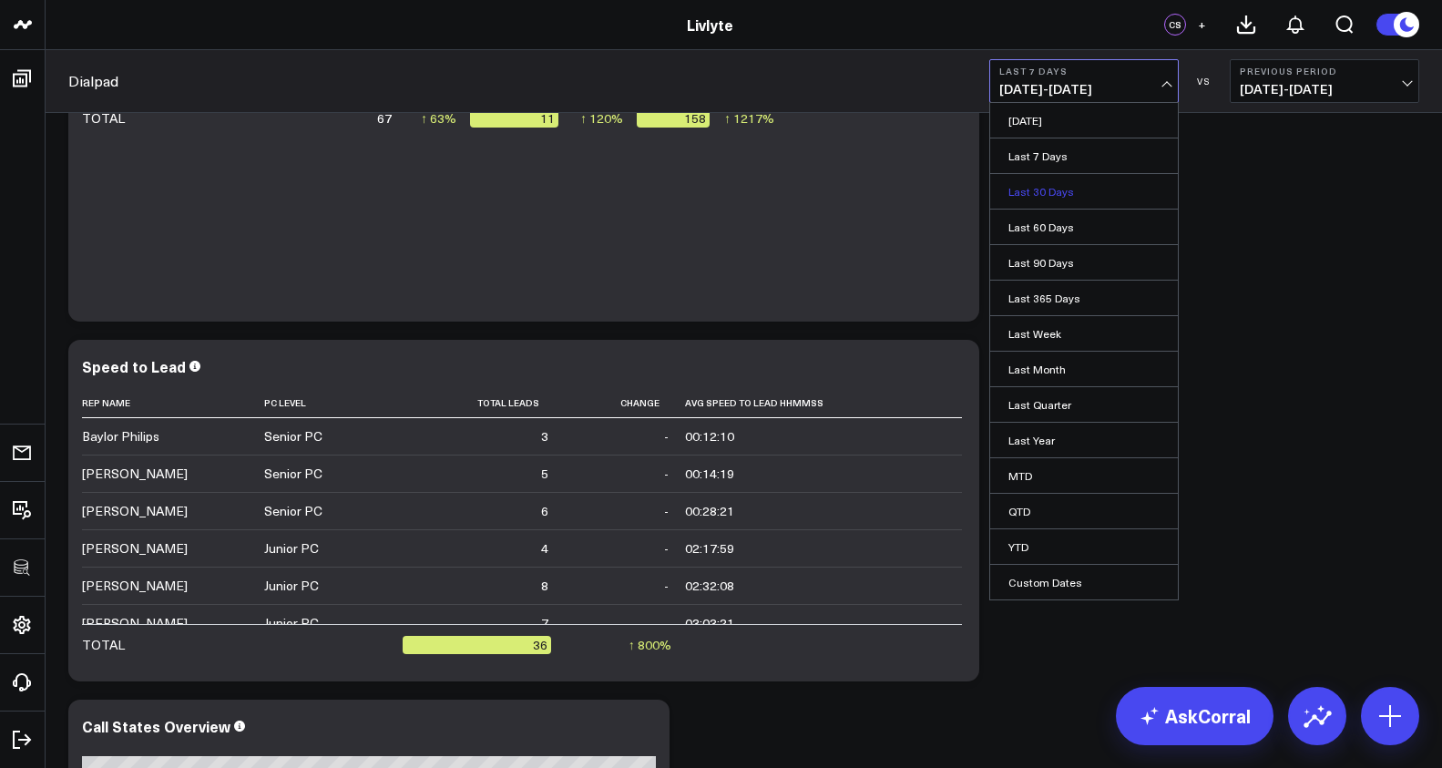
click at [1066, 190] on link "Last 30 Days" at bounding box center [1084, 191] width 188 height 35
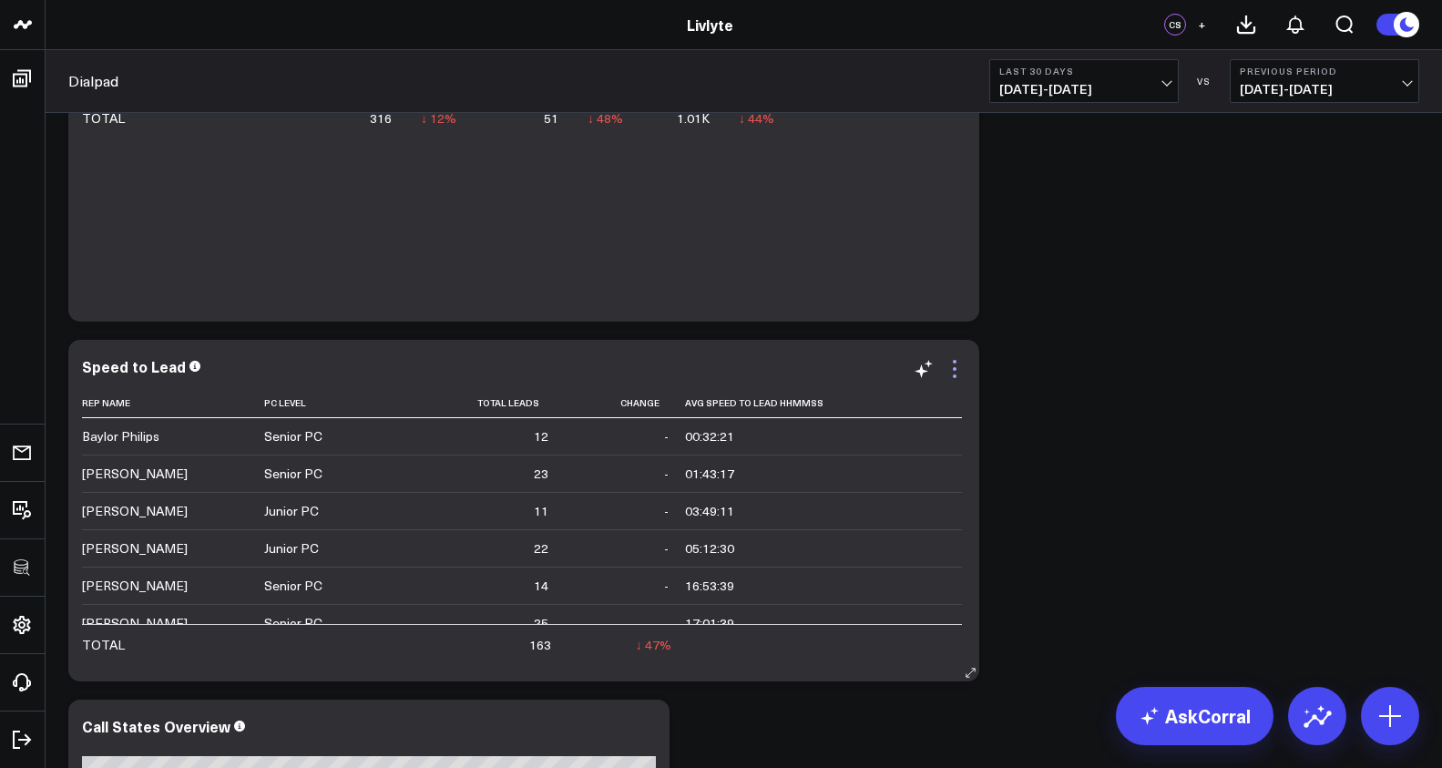
click at [961, 372] on icon at bounding box center [955, 369] width 22 height 22
click at [0, 0] on button "Edit Widget" at bounding box center [0, 0] width 0 height 0
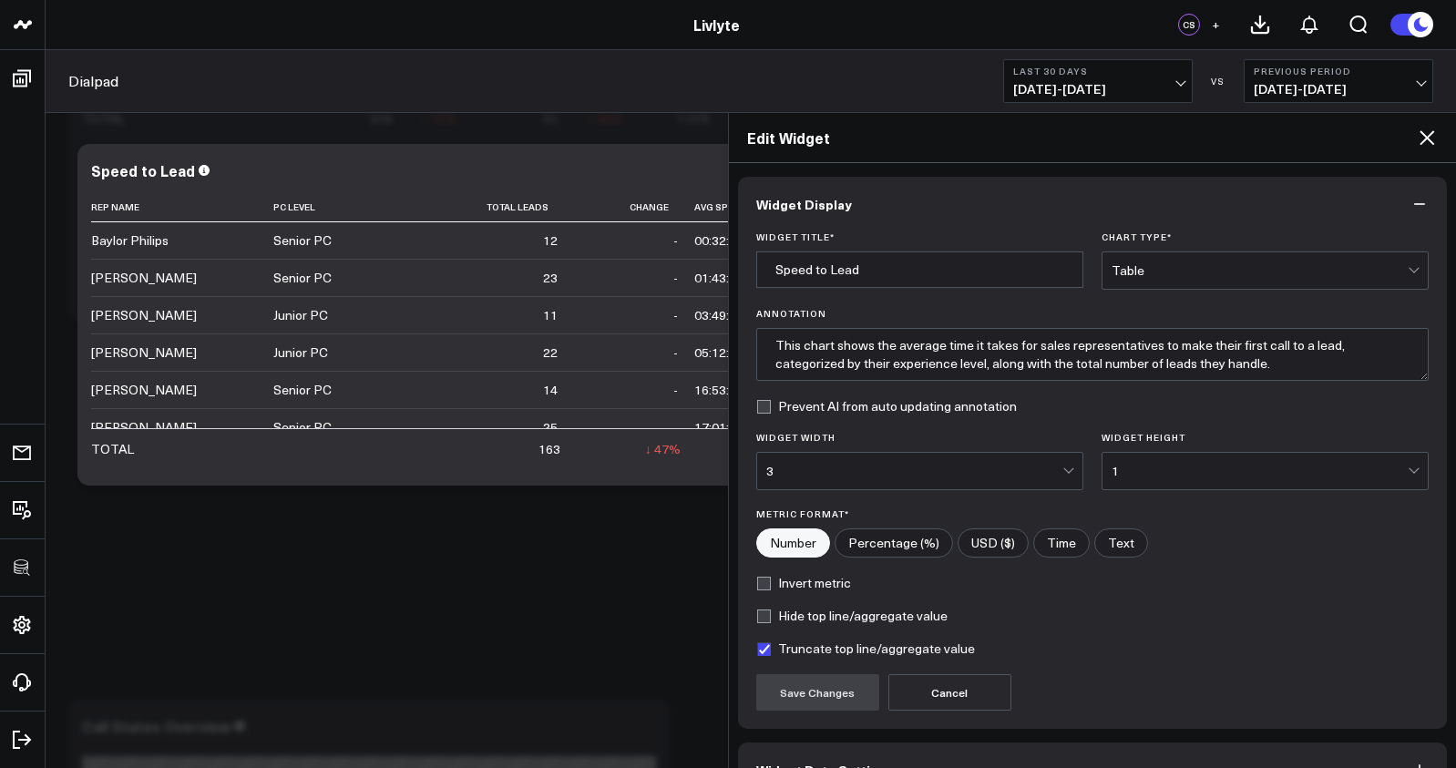
click at [1201, 290] on form "Widget Title * Speed to Lead Chart Type * Table Annotation This chart shows the…" at bounding box center [1092, 470] width 673 height 479
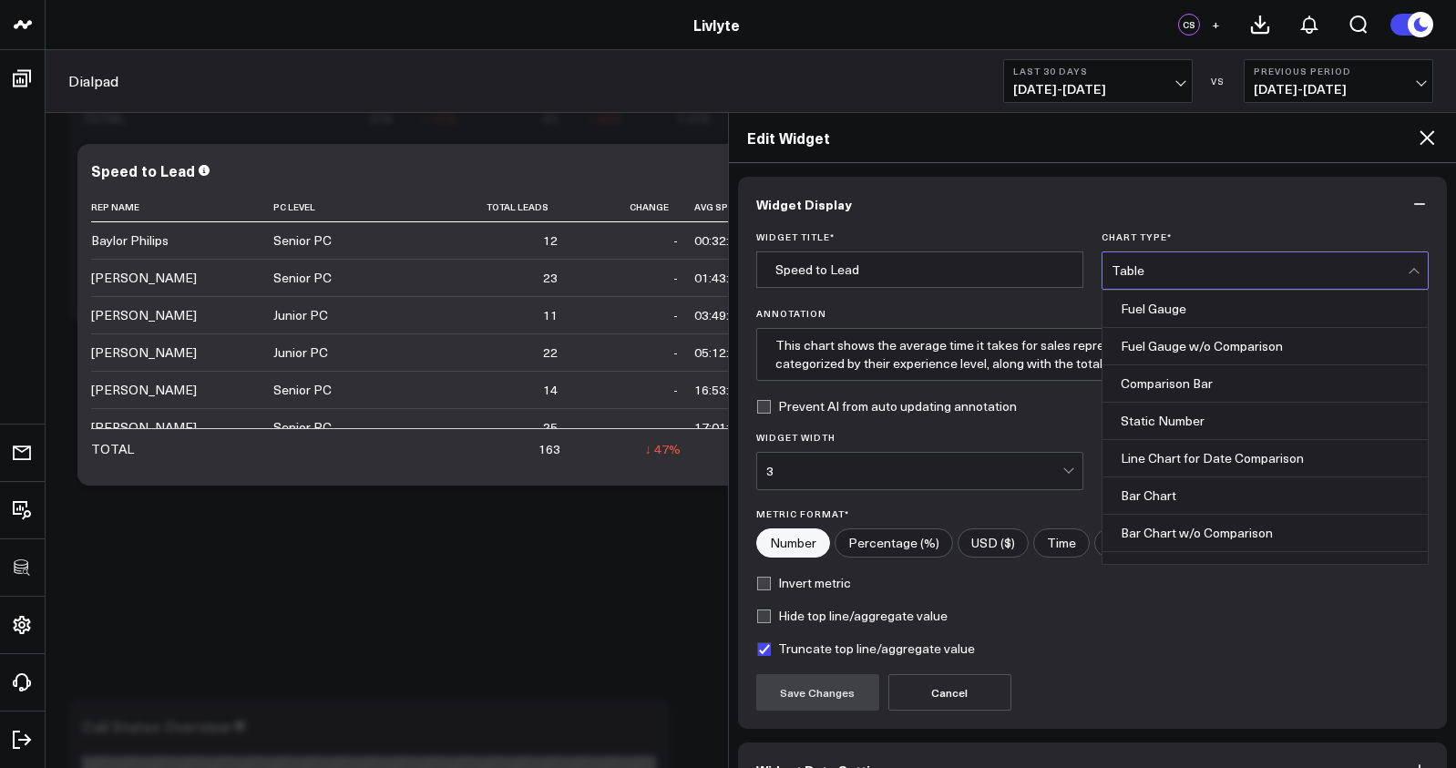
click at [1202, 280] on div "Table" at bounding box center [1260, 270] width 296 height 36
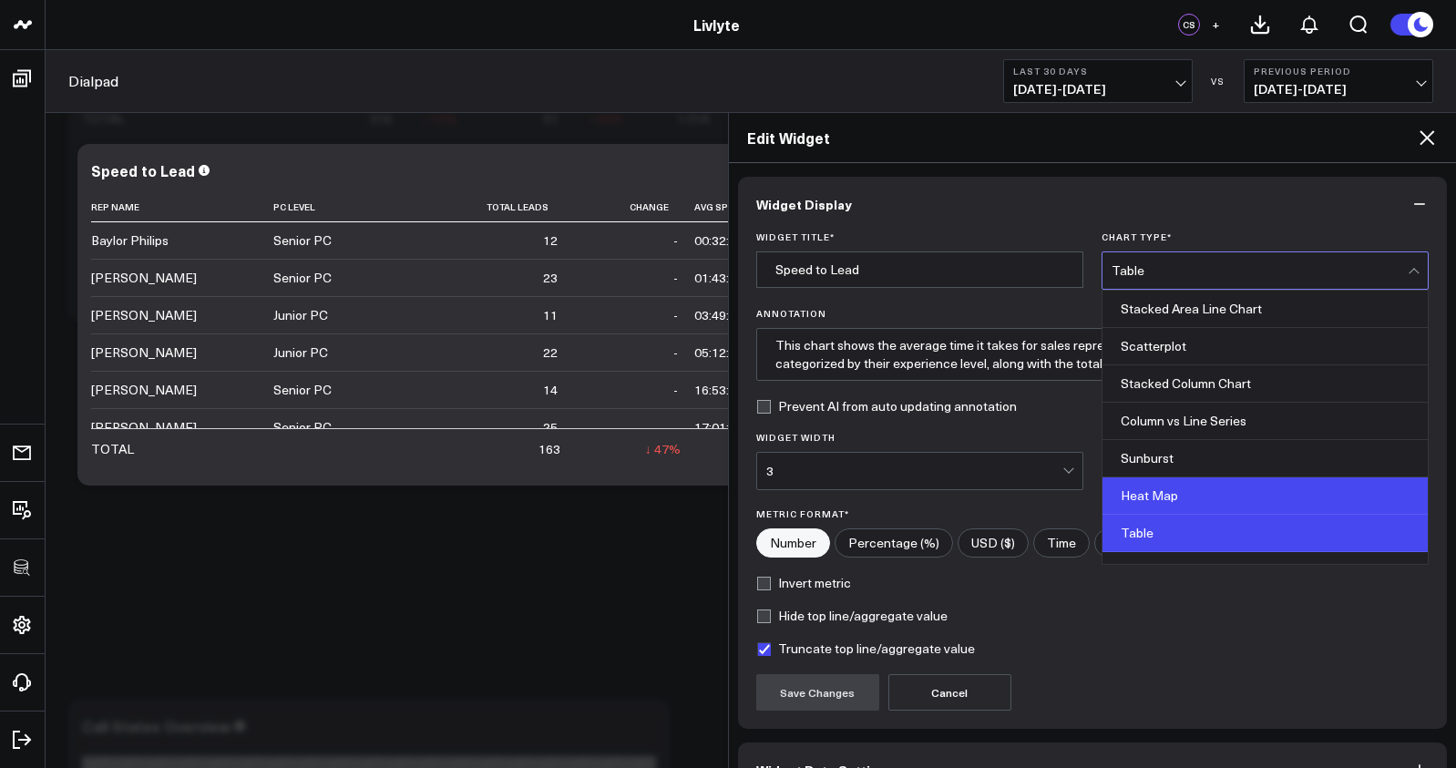
scroll to position [734, 0]
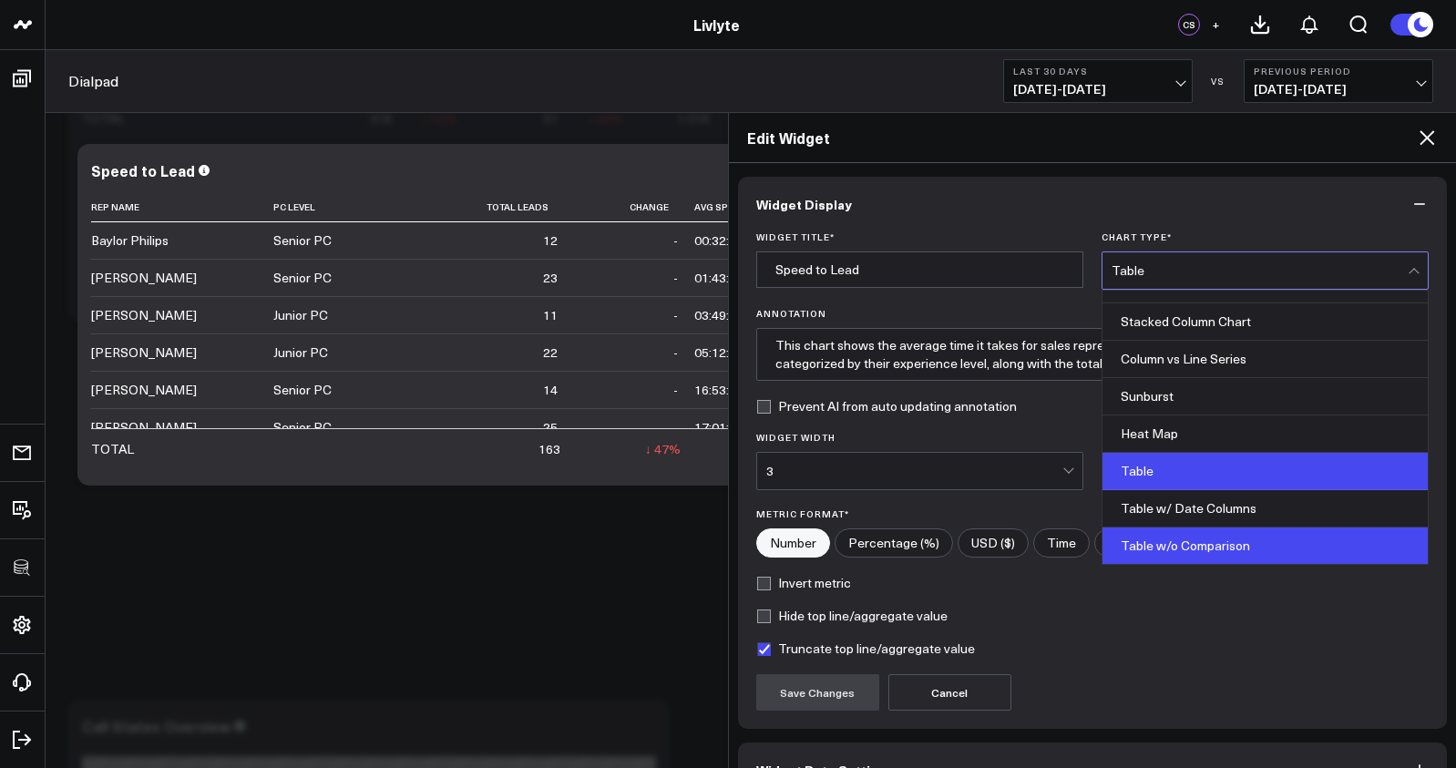
click at [1207, 550] on div "Table w/o Comparison" at bounding box center [1265, 546] width 325 height 36
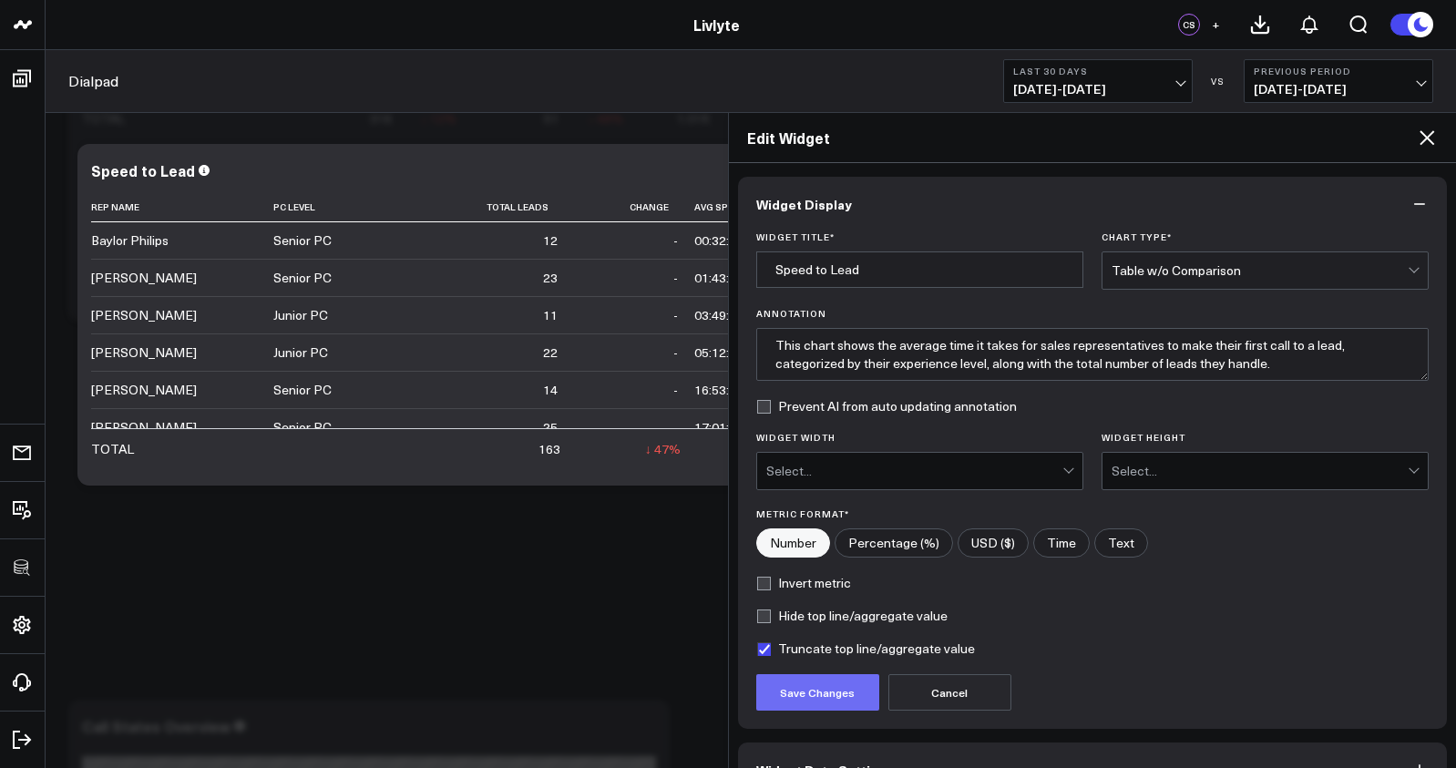
click at [821, 686] on button "Save Changes" at bounding box center [817, 692] width 123 height 36
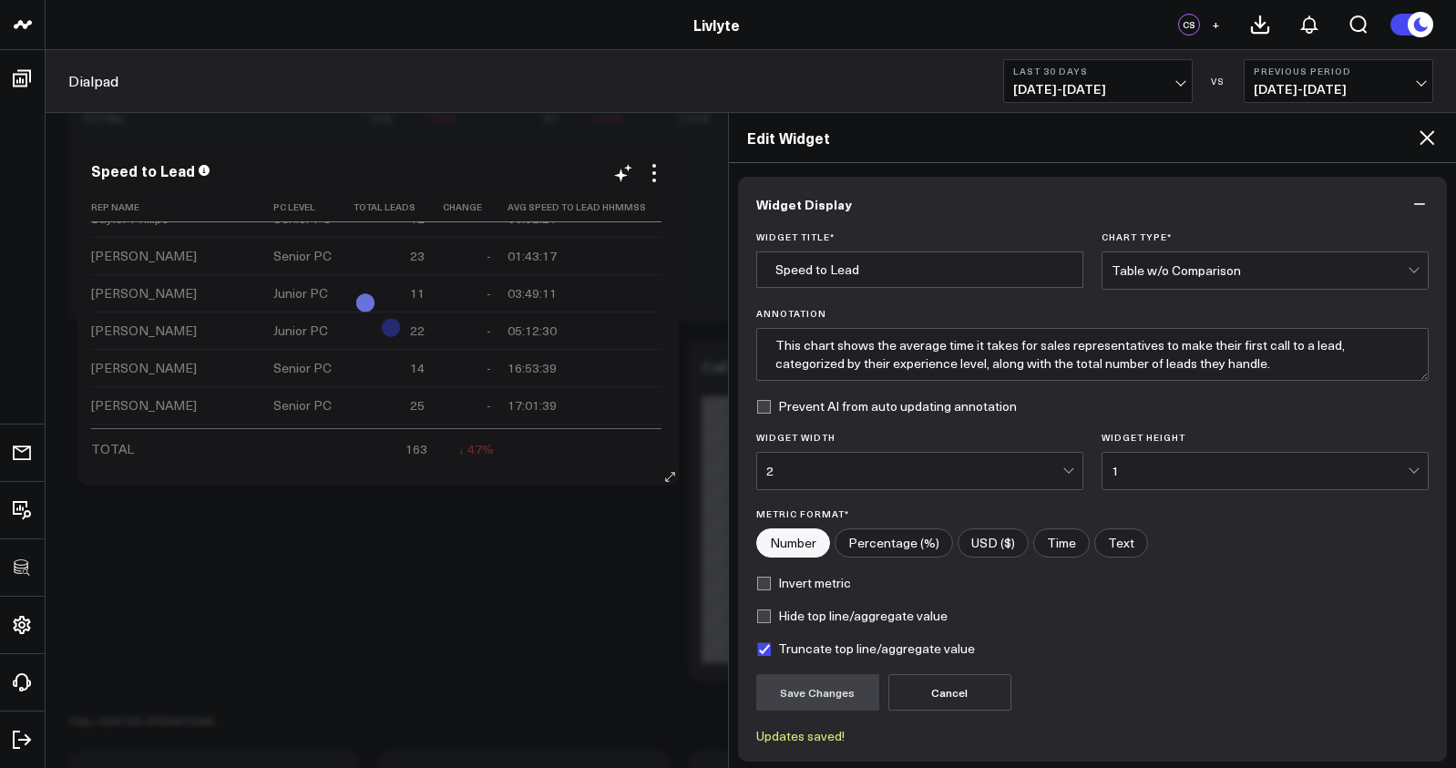
scroll to position [55, 0]
